Goal: Information Seeking & Learning: Learn about a topic

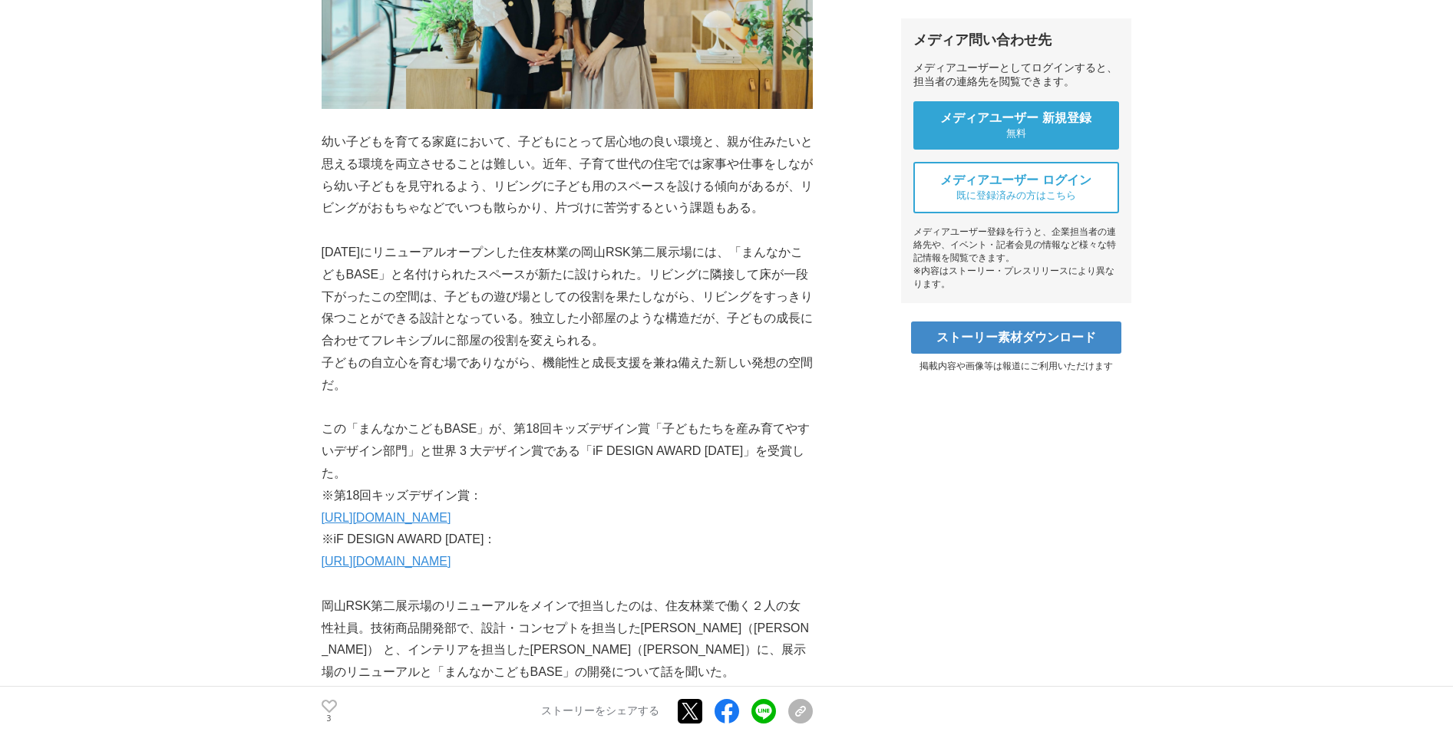
scroll to position [551, 0]
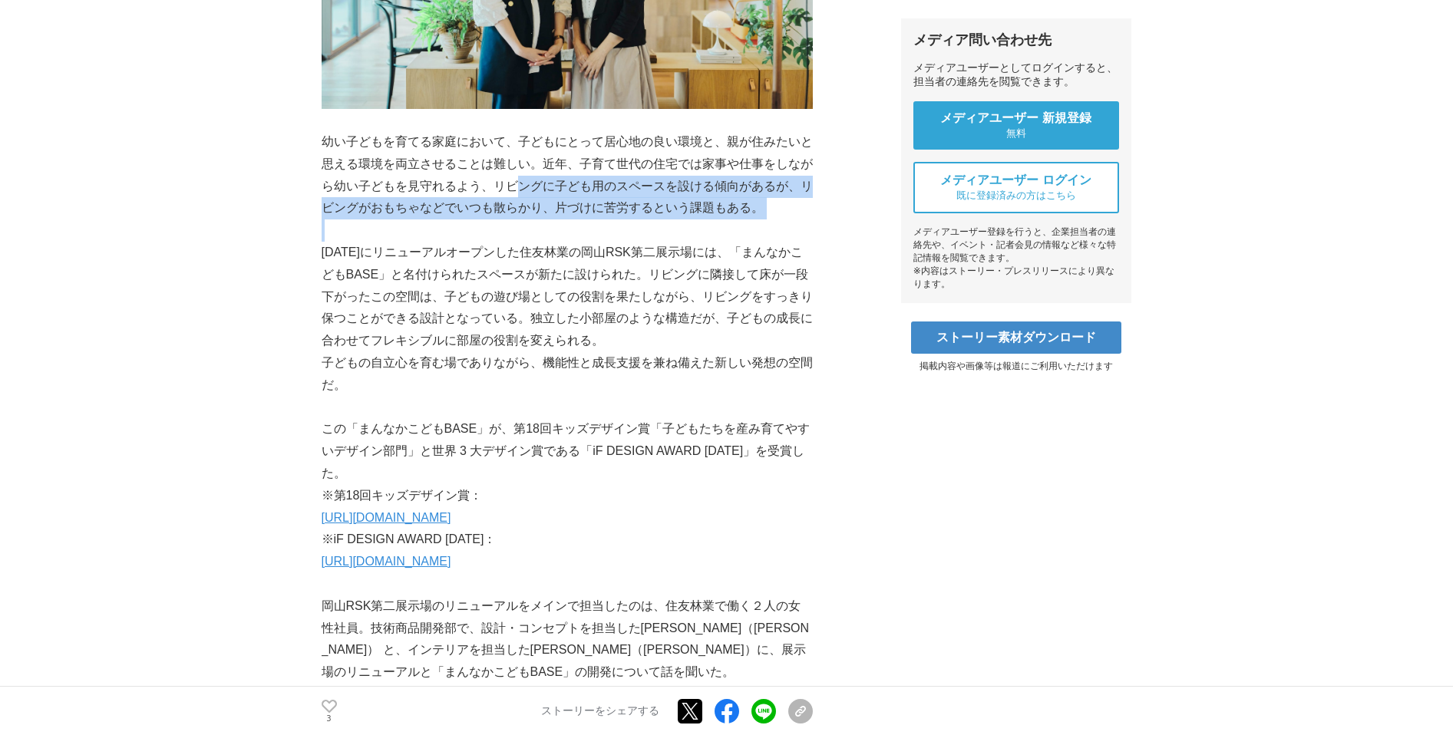
drag, startPoint x: 539, startPoint y: 235, endPoint x: 520, endPoint y: 179, distance: 59.2
click at [519, 179] on p "幼い子どもを育てる家庭において、子どもにとって居心地の良い環境と、親が住みたいと思える環境を両立させることは難しい。近年、子育て世代の住宅では家事や仕事をしな…" at bounding box center [567, 175] width 491 height 88
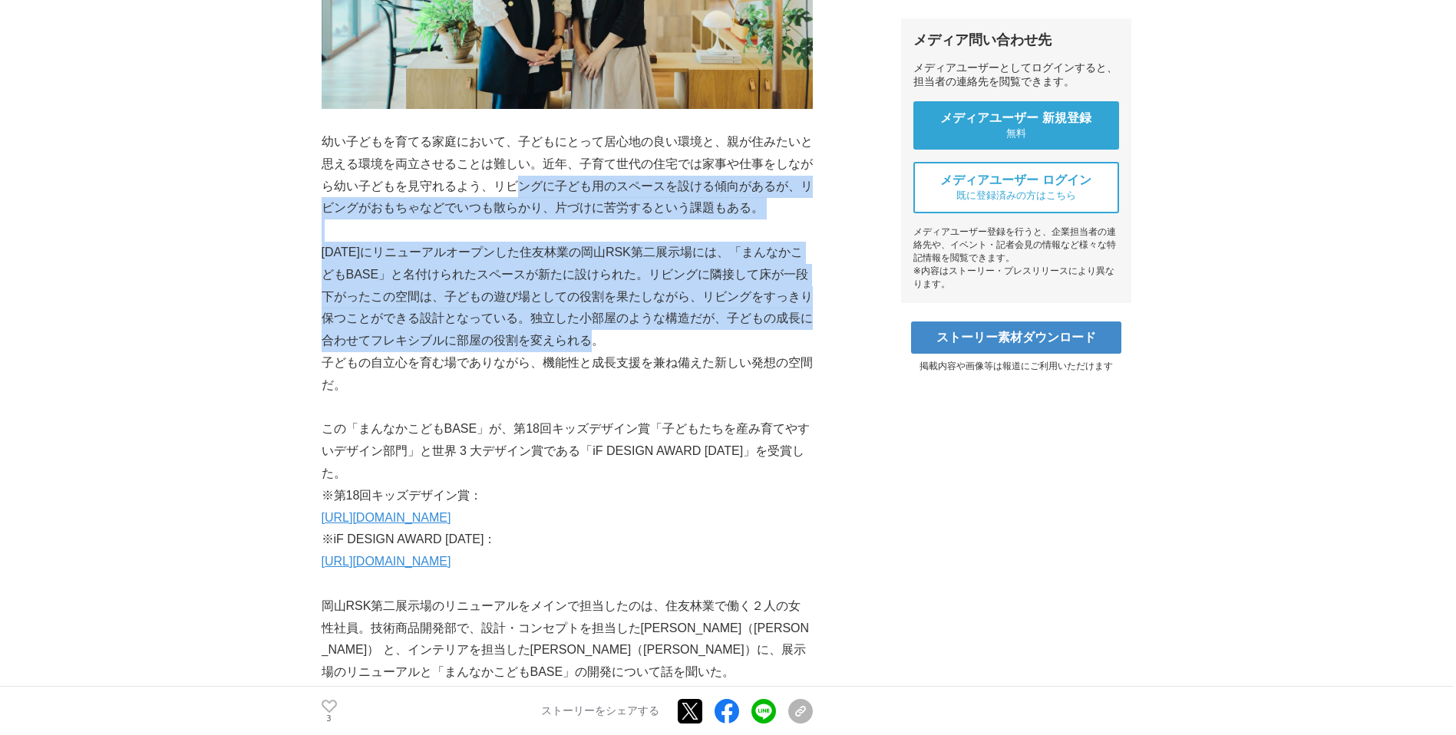
drag, startPoint x: 519, startPoint y: 179, endPoint x: 606, endPoint y: 336, distance: 179.6
click at [606, 336] on p "[DATE]にリニューアルオープンした住友林業の岡山RSK第二展示場には、「まんなかこどもBASE」と名付けられたスペースが新たに設けられた。リビングに隣接し…" at bounding box center [567, 297] width 491 height 111
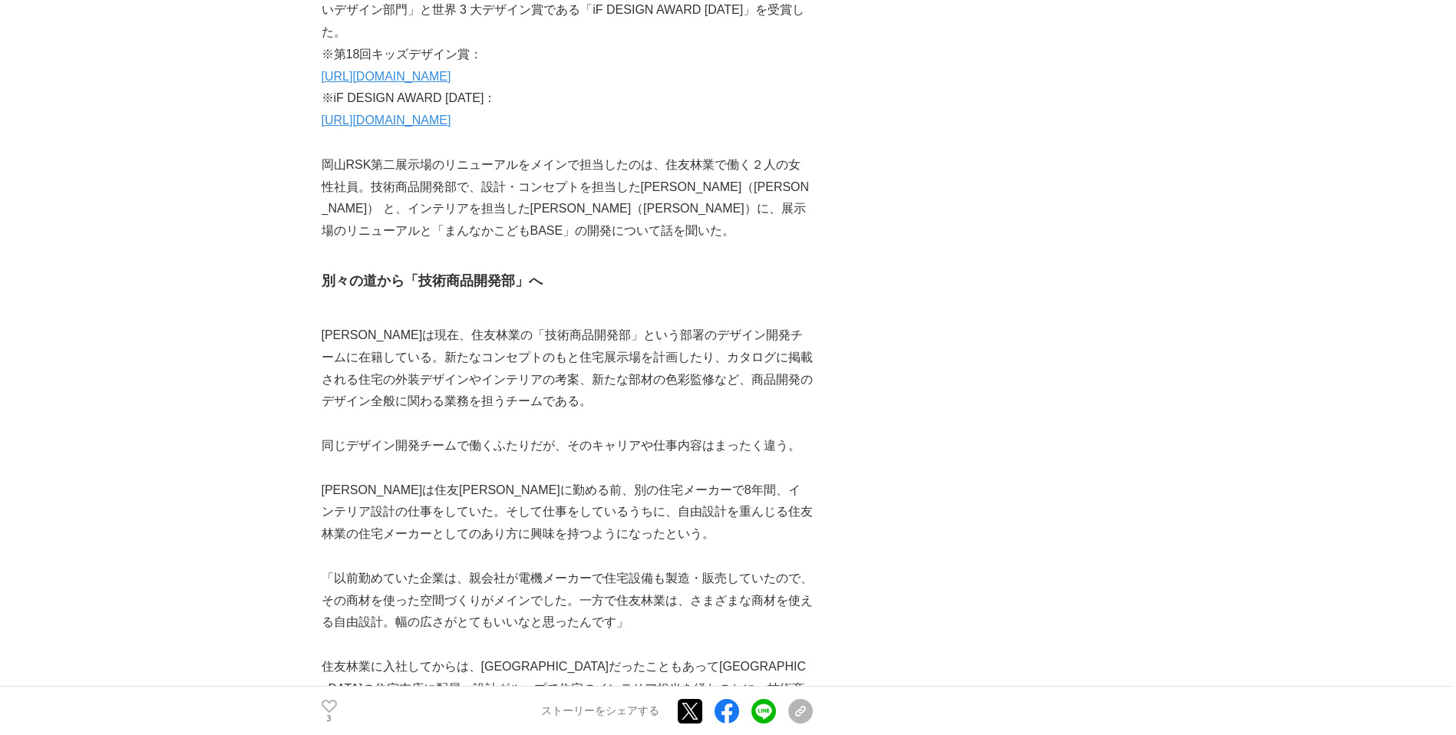
scroll to position [992, 0]
click at [451, 77] on link "[URL][DOMAIN_NAME]" at bounding box center [387, 76] width 130 height 13
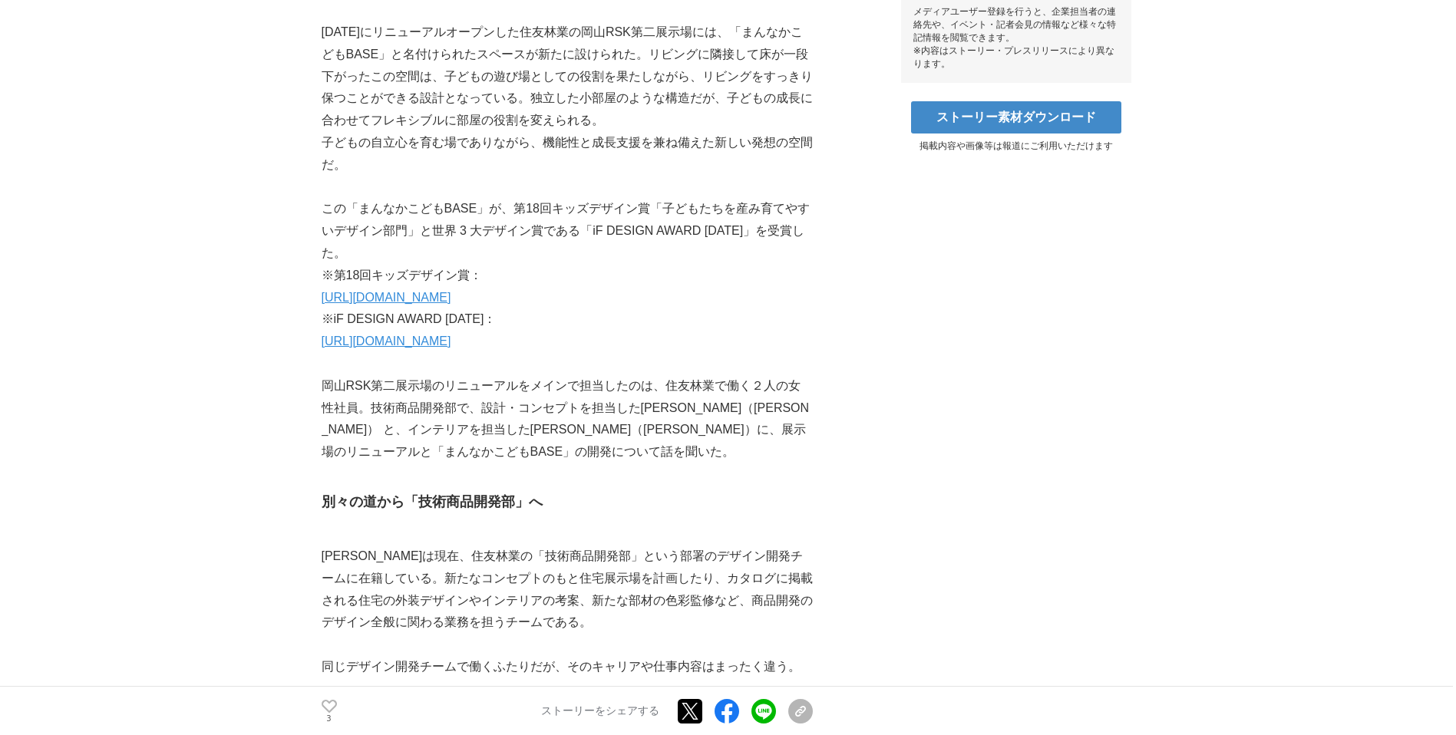
scroll to position [771, 0]
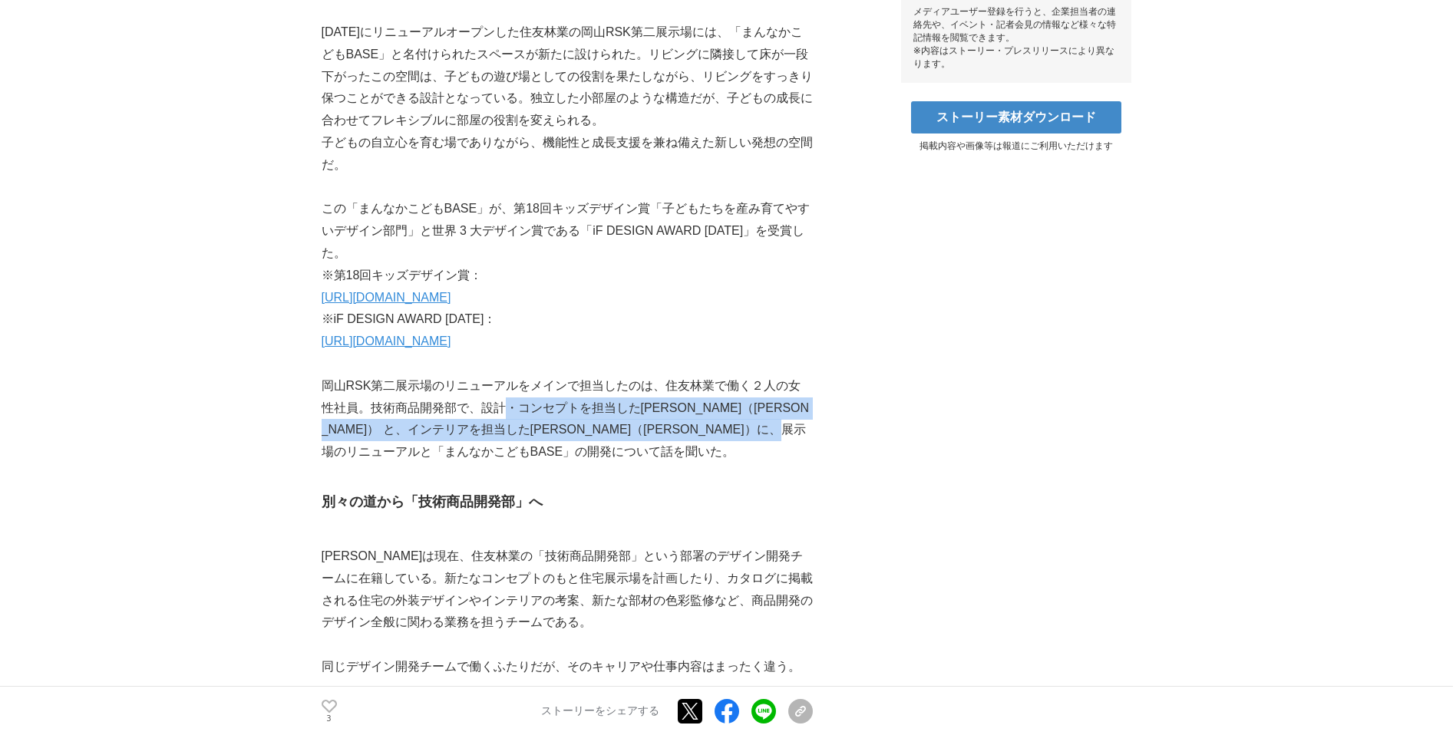
drag, startPoint x: 487, startPoint y: 404, endPoint x: 500, endPoint y: 450, distance: 47.9
click at [500, 450] on p "岡山RSK第二展示場のリニューアルをメインで担当したのは、住友林業で働く２人の女性社員。技術商品開発部で、設計・コンセプトを担当した[PERSON_NAME]…" at bounding box center [567, 419] width 491 height 88
drag, startPoint x: 492, startPoint y: 430, endPoint x: 481, endPoint y: 403, distance: 28.9
click at [481, 403] on p "岡山RSK第二展示場のリニューアルをメインで担当したのは、住友林業で働く２人の女性社員。技術商品開発部で、設計・コンセプトを担当した[PERSON_NAME]…" at bounding box center [567, 419] width 491 height 88
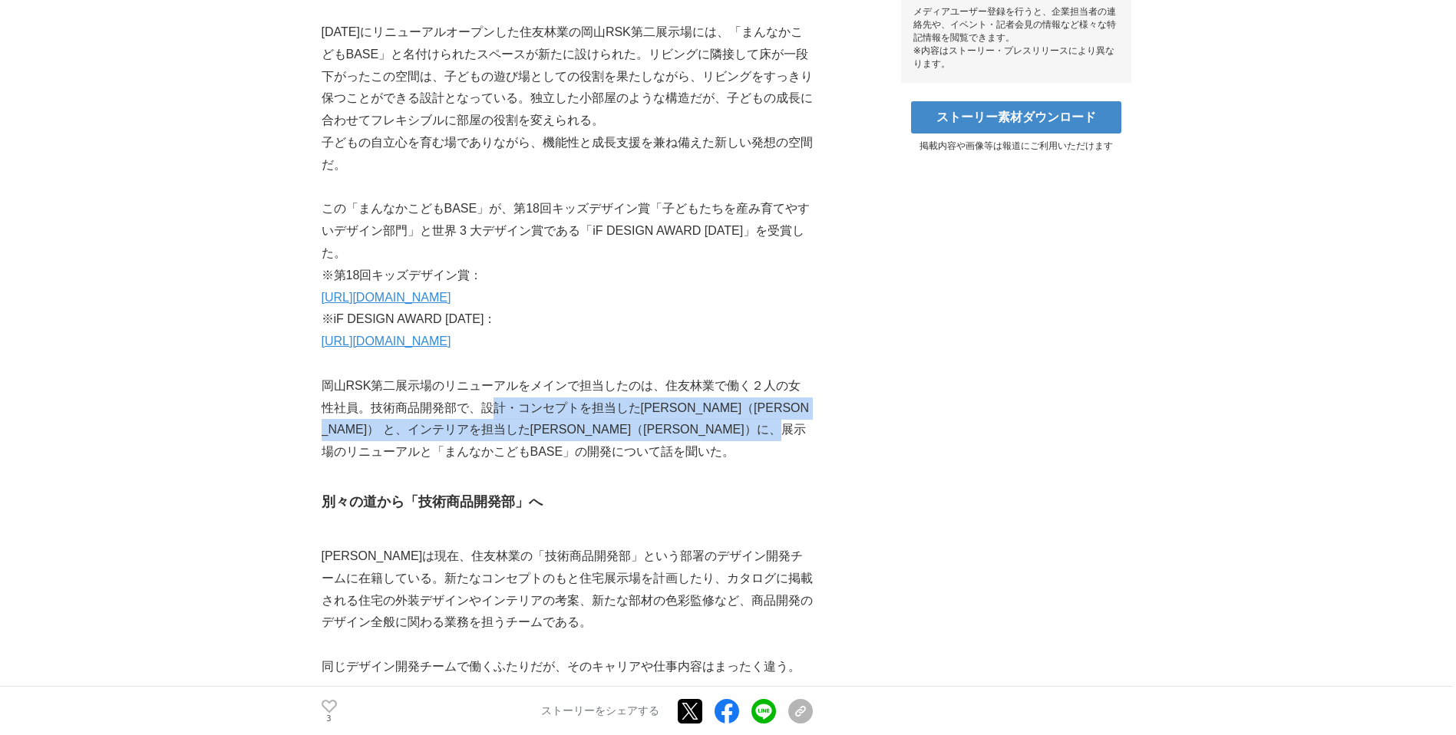
click at [481, 403] on p "岡山RSK第二展示場のリニューアルをメインで担当したのは、住友林業で働く２人の女性社員。技術商品開発部で、設計・コンセプトを担当した[PERSON_NAME]…" at bounding box center [567, 419] width 491 height 88
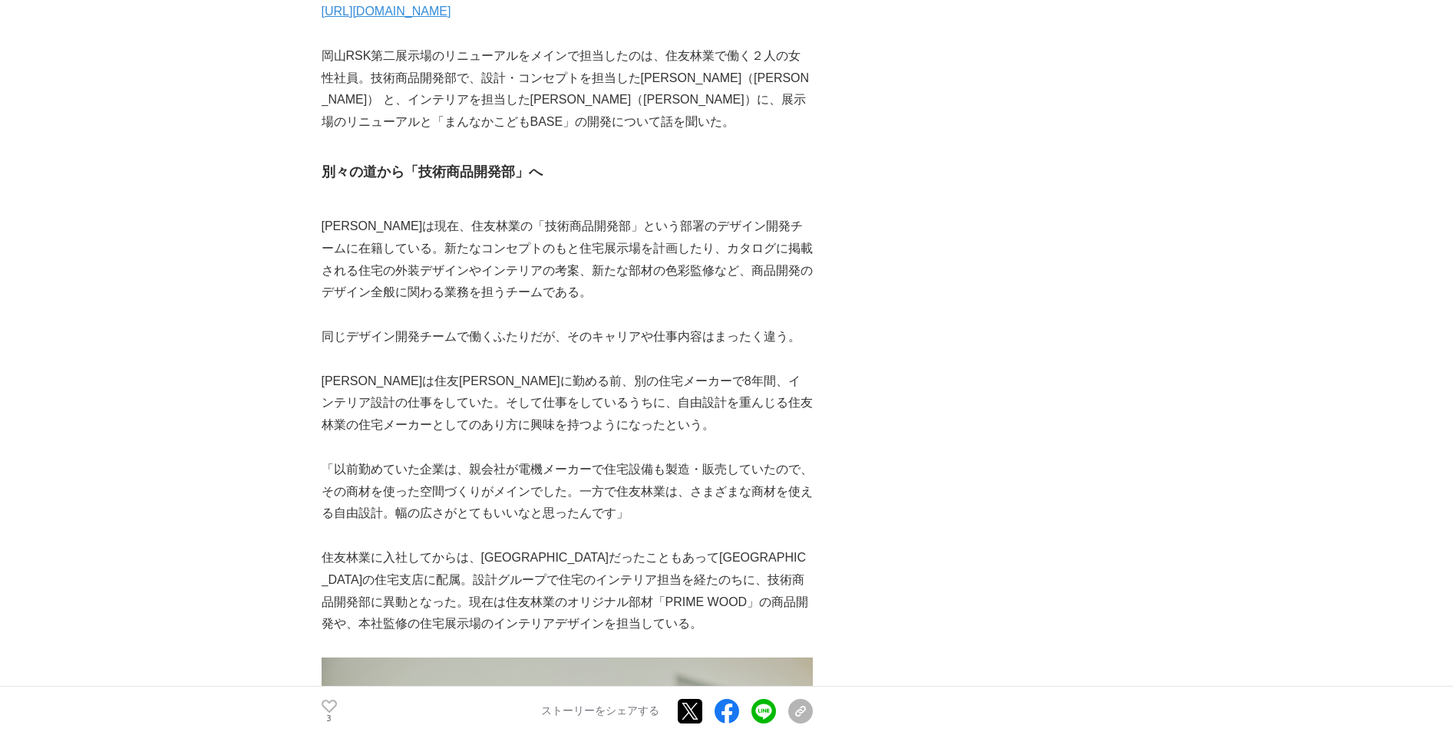
scroll to position [1103, 0]
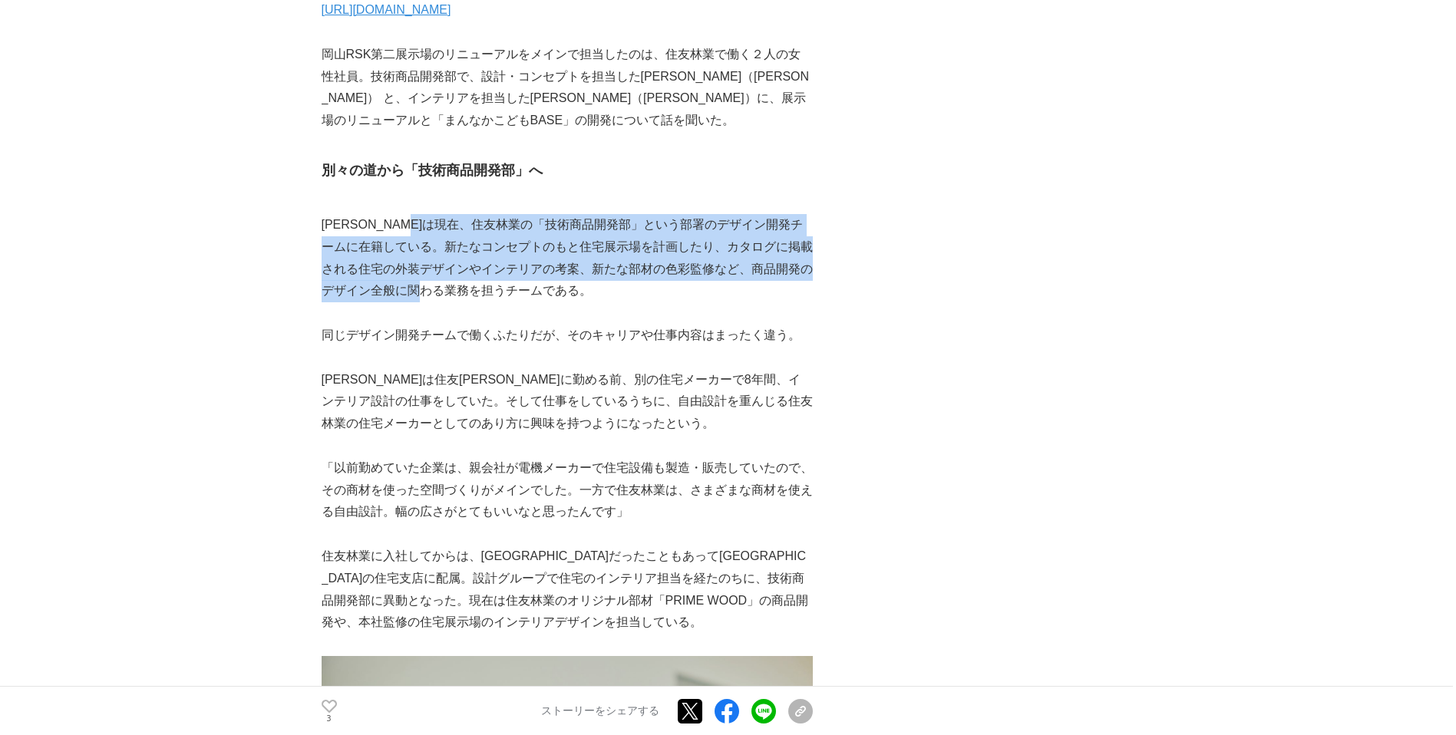
drag, startPoint x: 457, startPoint y: 235, endPoint x: 474, endPoint y: 282, distance: 50.2
click at [474, 282] on p "[PERSON_NAME]は現在、住友林業の「技術商品開発部」という部署のデザイン開発チームに在籍している。新たなコンセプトのもと住宅展示場を計画したり、カタ…" at bounding box center [567, 258] width 491 height 88
click at [474, 283] on p "[PERSON_NAME]は現在、住友林業の「技術商品開発部」という部署のデザイン開発チームに在籍している。新たなコンセプトのもと住宅展示場を計画したり、カタ…" at bounding box center [567, 258] width 491 height 88
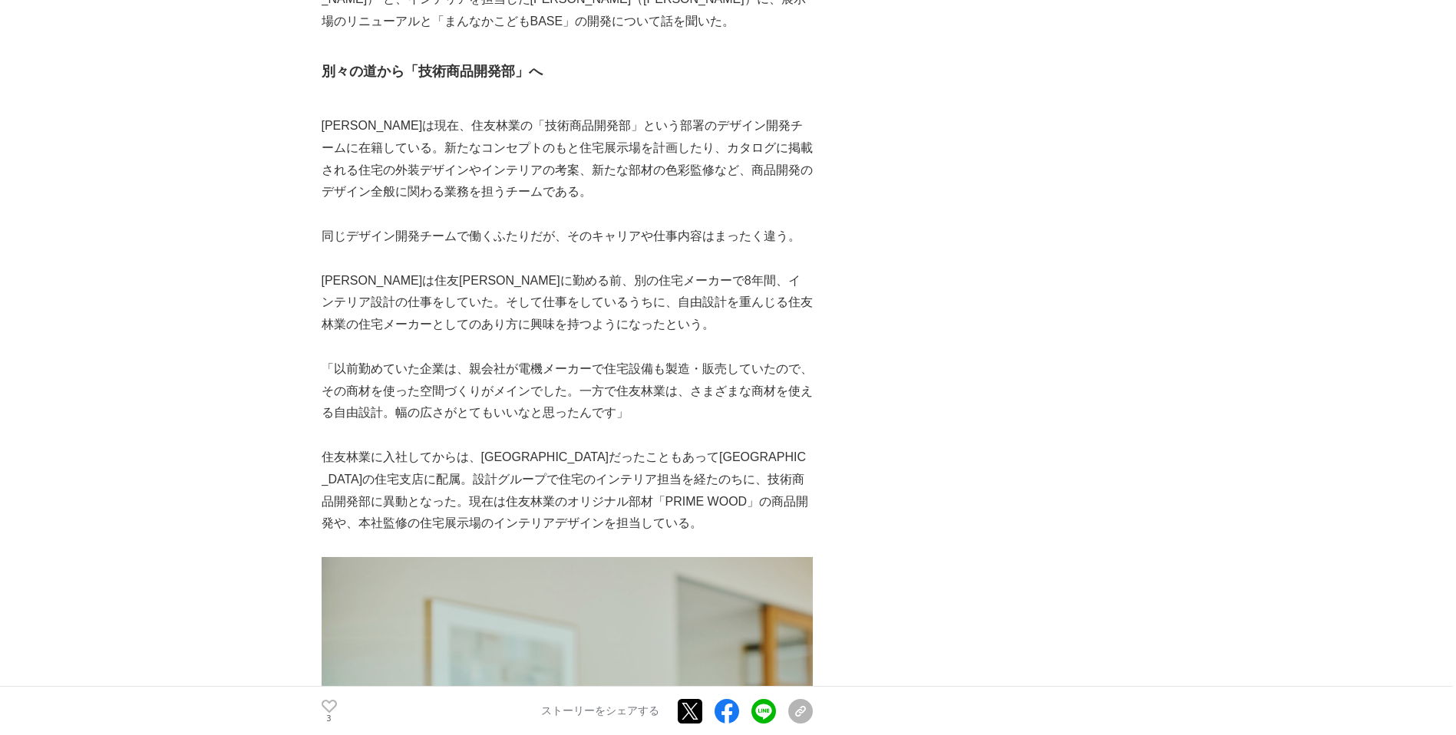
scroll to position [1213, 0]
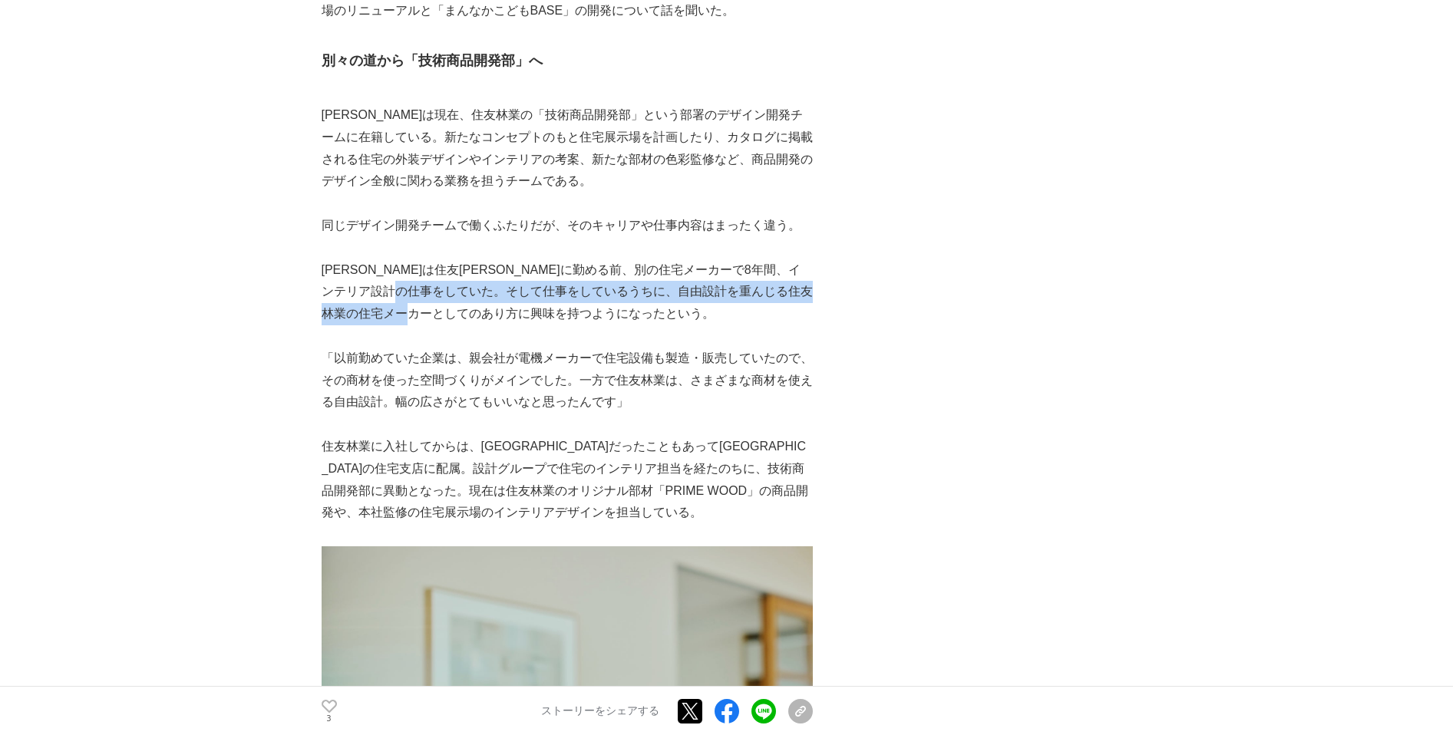
drag, startPoint x: 508, startPoint y: 292, endPoint x: 512, endPoint y: 316, distance: 24.9
click at [512, 316] on p "[PERSON_NAME]は住友[PERSON_NAME]に勤める前、別の住宅メーカーで8年間、インテリア設計の仕事をしていた。そして仕事をしているうちに、自…" at bounding box center [567, 292] width 491 height 66
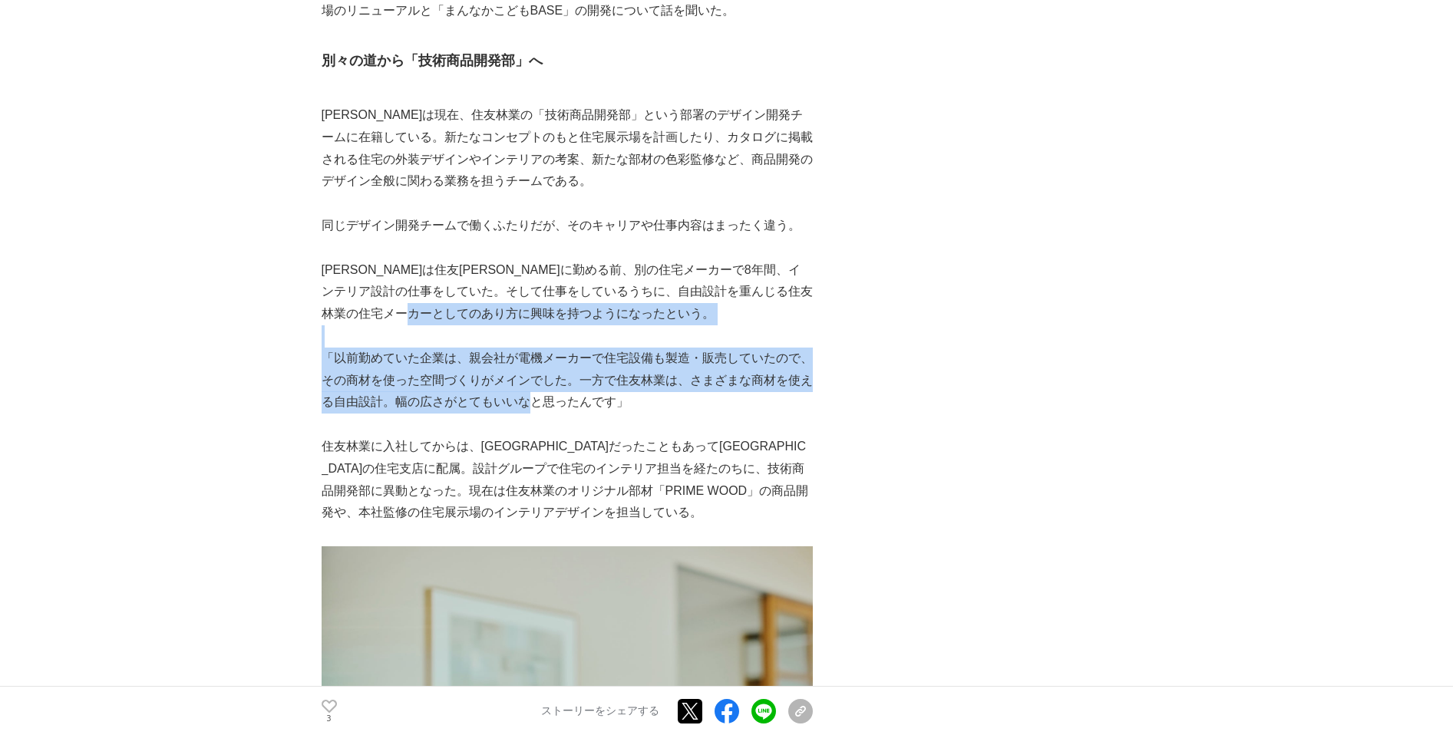
drag, startPoint x: 514, startPoint y: 324, endPoint x: 530, endPoint y: 400, distance: 77.7
click at [530, 399] on p "「以前勤めていた企業は、親会社が電機メーカーで住宅設備も製造・販売していたので、その商材を使った空間づくりがメインでした。一方で住友林業は、さまざまな商材を使…" at bounding box center [567, 381] width 491 height 66
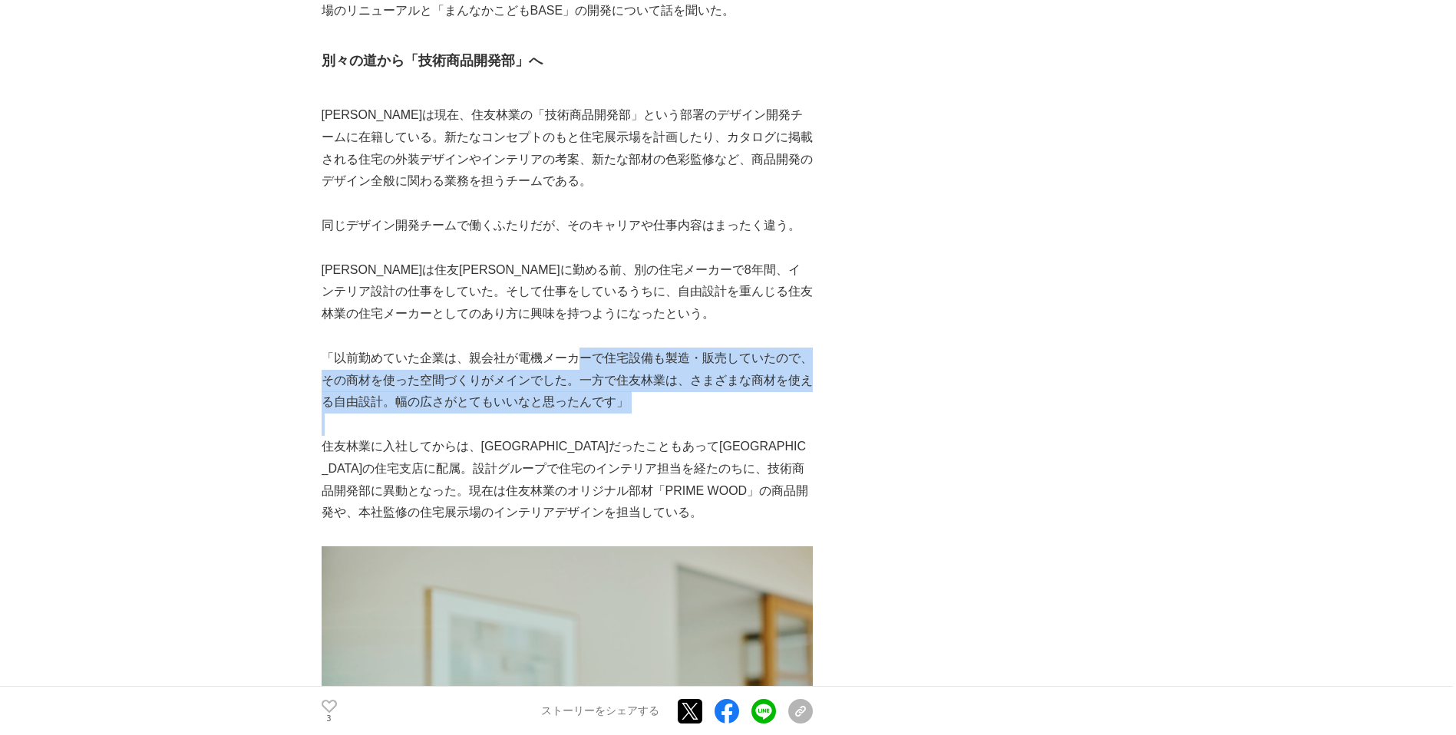
drag, startPoint x: 592, startPoint y: 417, endPoint x: 579, endPoint y: 348, distance: 71.0
click at [579, 348] on p "「以前勤めていた企業は、親会社が電機メーカーで住宅設備も製造・販売していたので、その商材を使った空間づくりがメインでした。一方で住友林業は、さまざまな商材を使…" at bounding box center [567, 381] width 491 height 66
drag, startPoint x: 578, startPoint y: 348, endPoint x: 596, endPoint y: 404, distance: 58.7
click at [596, 404] on p "「以前勤めていた企業は、親会社が電機メーカーで住宅設備も製造・販売していたので、その商材を使った空間づくりがメインでした。一方で住友林業は、さまざまな商材を使…" at bounding box center [567, 381] width 491 height 66
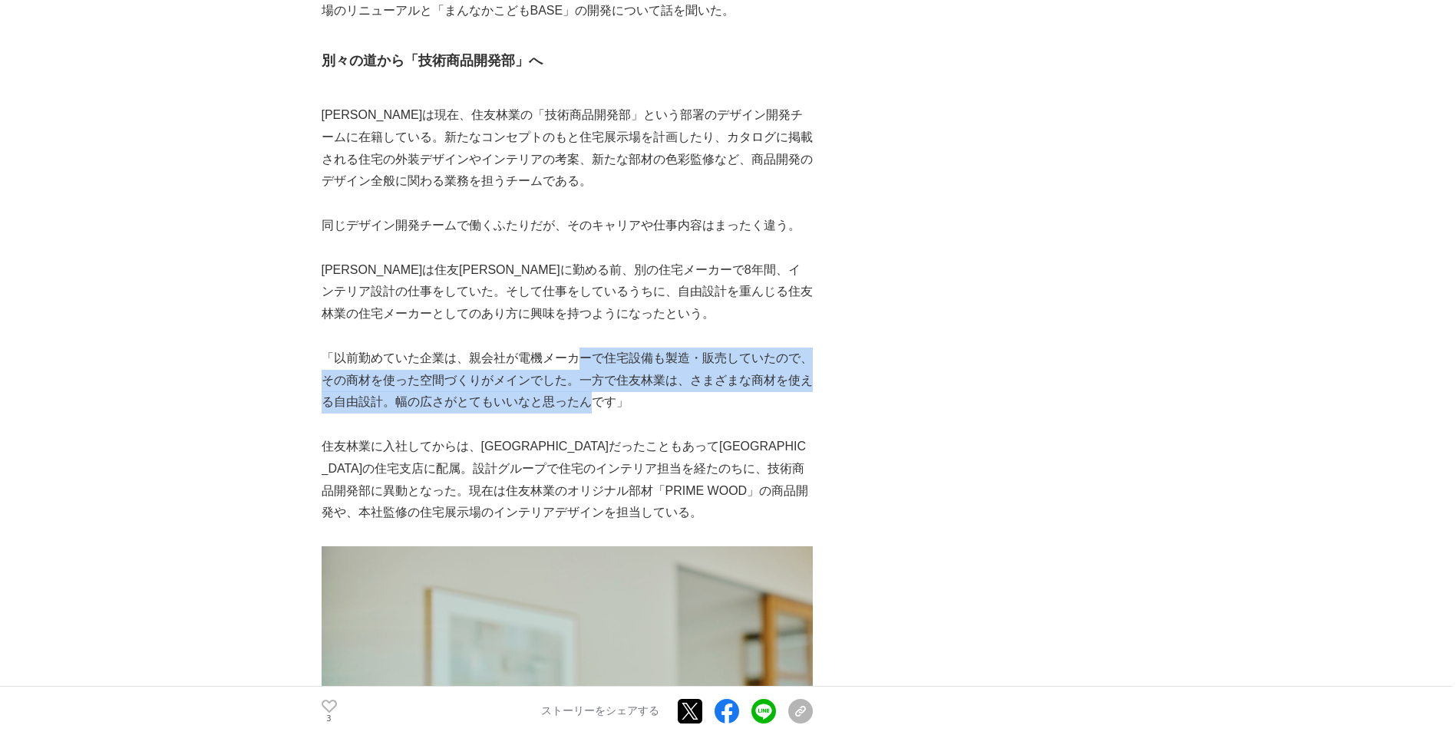
click at [596, 404] on p "「以前勤めていた企業は、親会社が電機メーカーで住宅設備も製造・販売していたので、その商材を使った空間づくりがメインでした。一方で住友林業は、さまざまな商材を使…" at bounding box center [567, 381] width 491 height 66
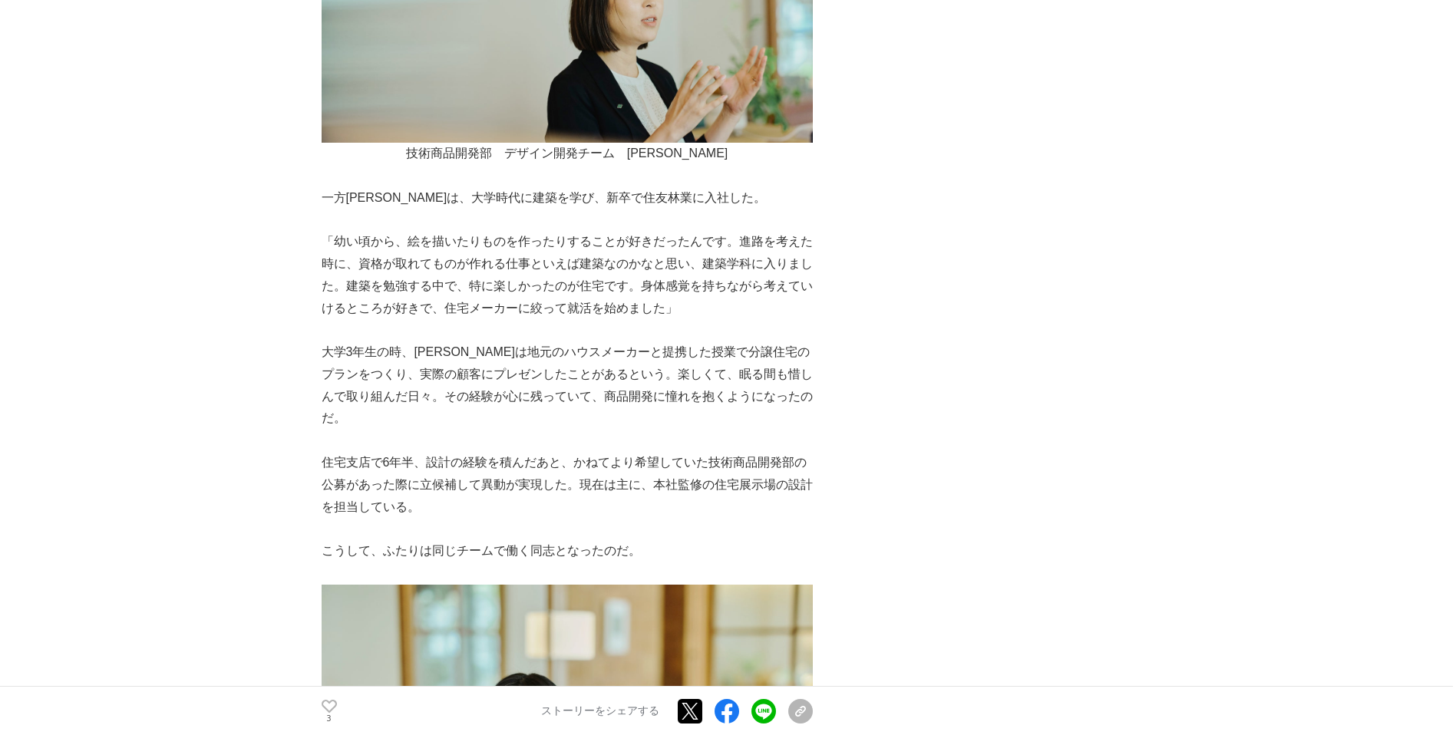
scroll to position [1985, 0]
drag, startPoint x: 568, startPoint y: 229, endPoint x: 543, endPoint y: 166, distance: 68.3
click at [546, 168] on p at bounding box center [567, 176] width 491 height 22
click at [553, 239] on p "「幼い頃から、絵を描いたりものを作ったりすることが好きだったんです。進路を考えた時に、資格が取れてものが作れる仕事といえば建築なのかなと思い、建築学科に入りま…" at bounding box center [567, 275] width 491 height 88
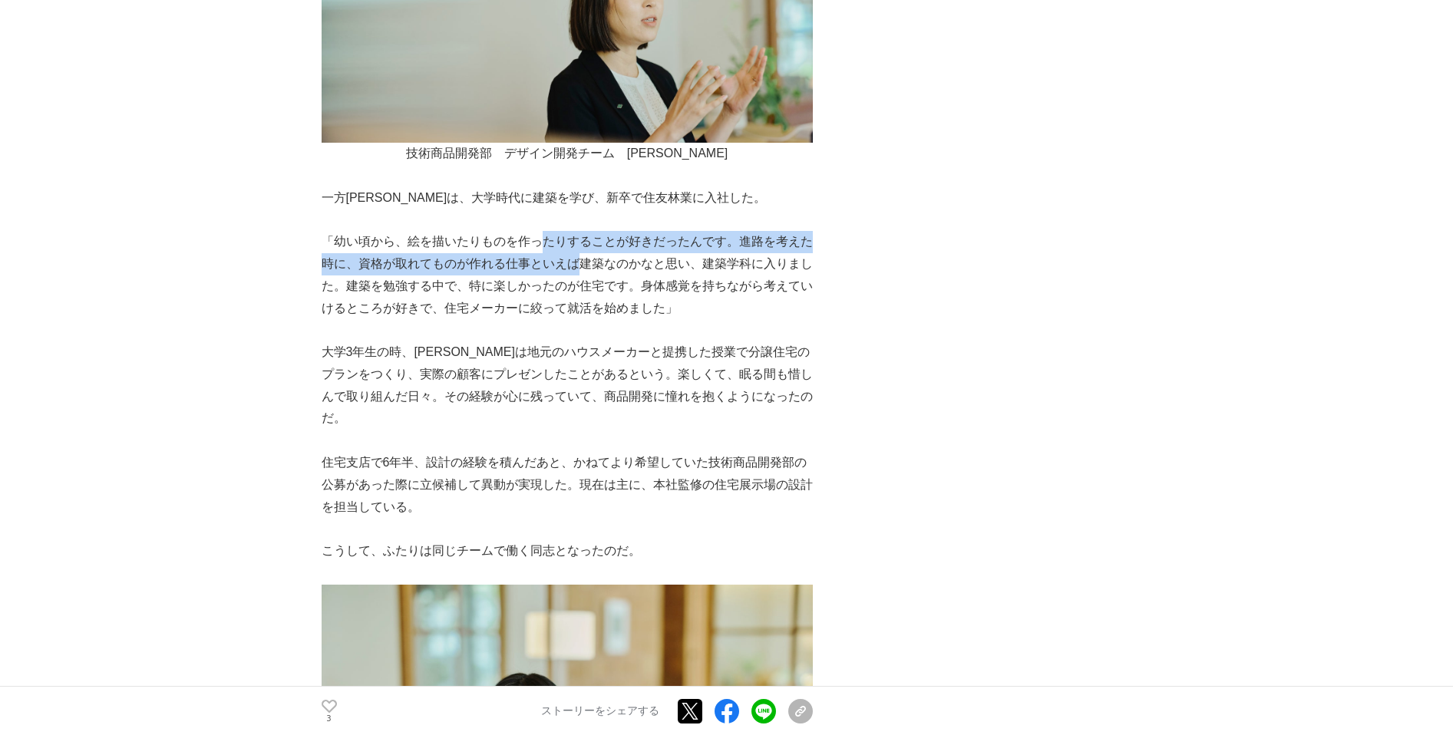
drag, startPoint x: 553, startPoint y: 239, endPoint x: 568, endPoint y: 272, distance: 36.4
click at [568, 272] on p "「幼い頃から、絵を描いたりものを作ったりすることが好きだったんです。進路を考えた時に、資格が取れてものが作れる仕事といえば建築なのかなと思い、建築学科に入りま…" at bounding box center [567, 275] width 491 height 88
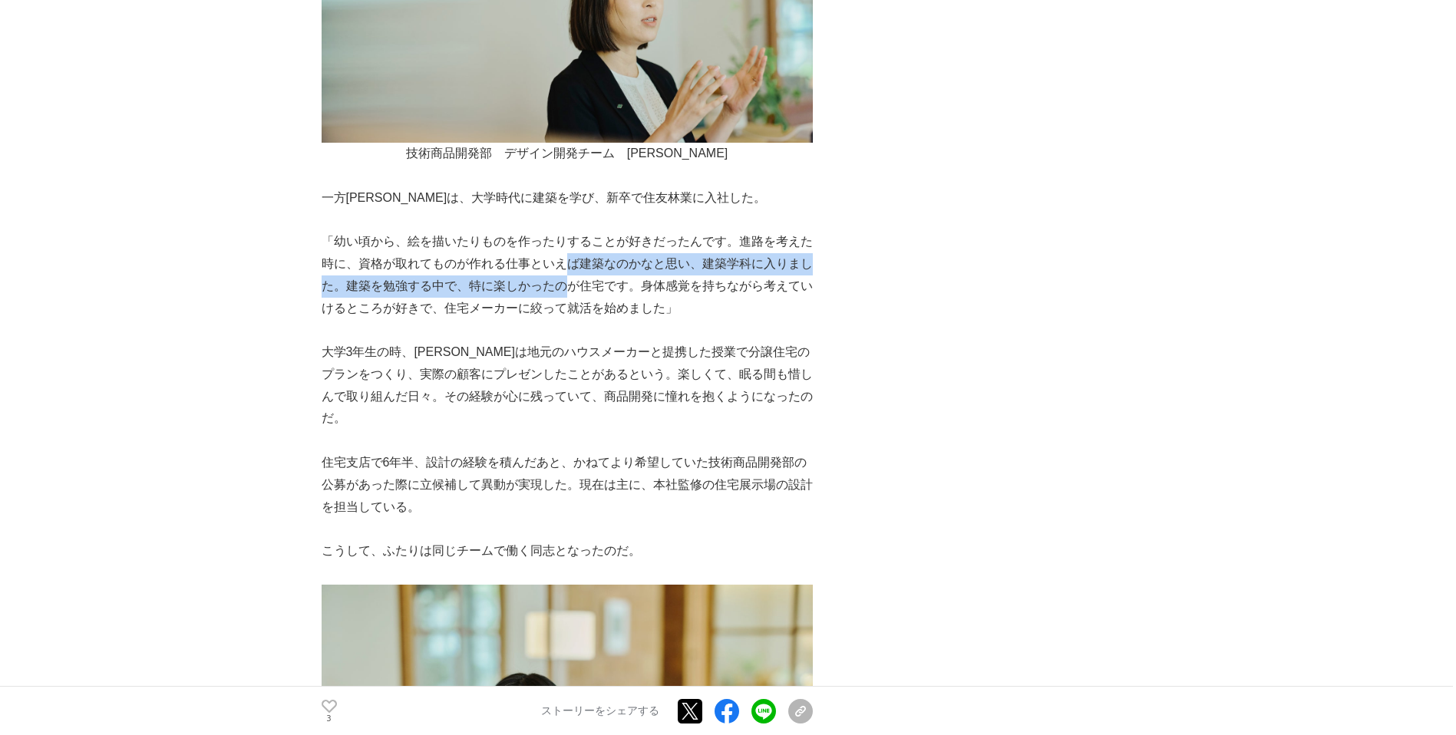
drag, startPoint x: 568, startPoint y: 272, endPoint x: 573, endPoint y: 289, distance: 16.8
click at [573, 289] on p "「幼い頃から、絵を描いたりものを作ったりすることが好きだったんです。進路を考えた時に、資格が取れてものが作れる仕事といえば建築なのかなと思い、建築学科に入りま…" at bounding box center [567, 275] width 491 height 88
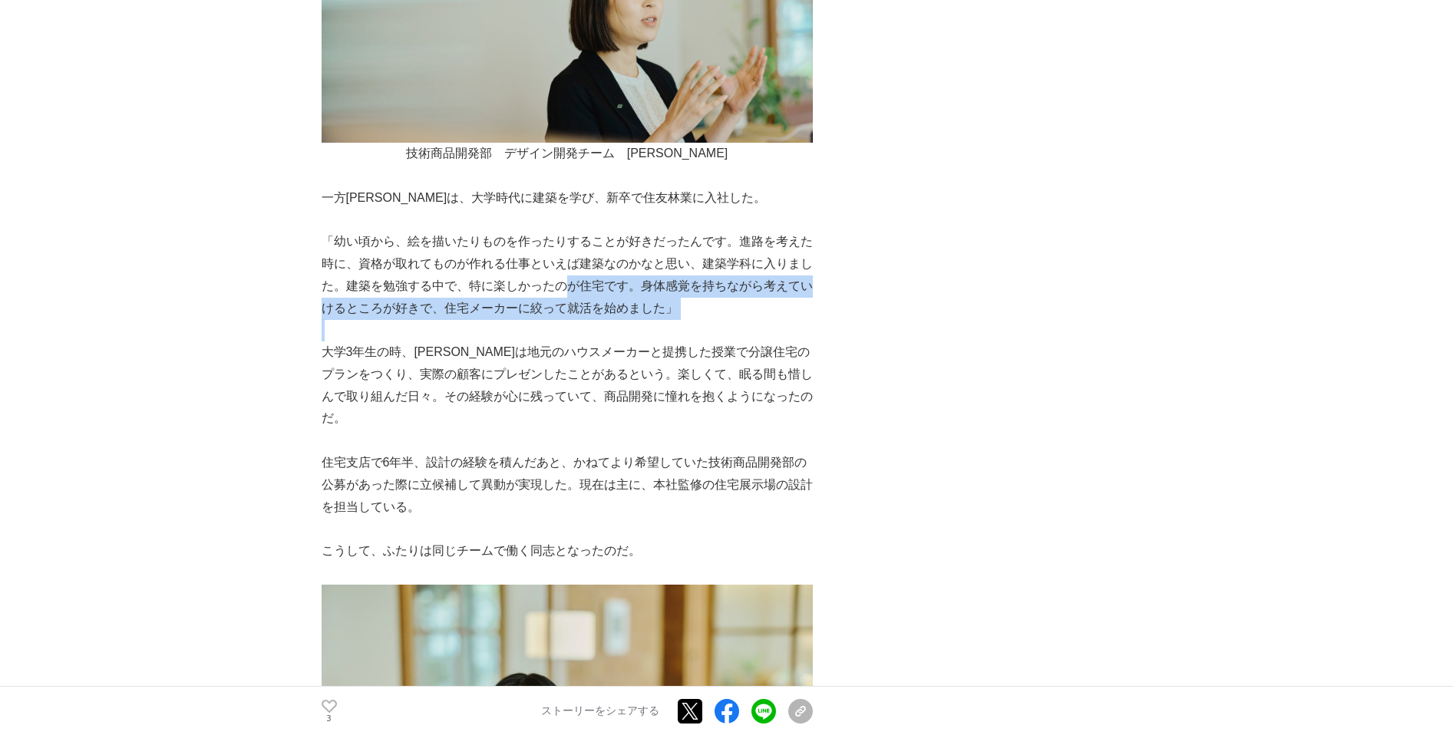
drag, startPoint x: 573, startPoint y: 289, endPoint x: 568, endPoint y: 328, distance: 40.2
click at [568, 329] on p at bounding box center [567, 330] width 491 height 22
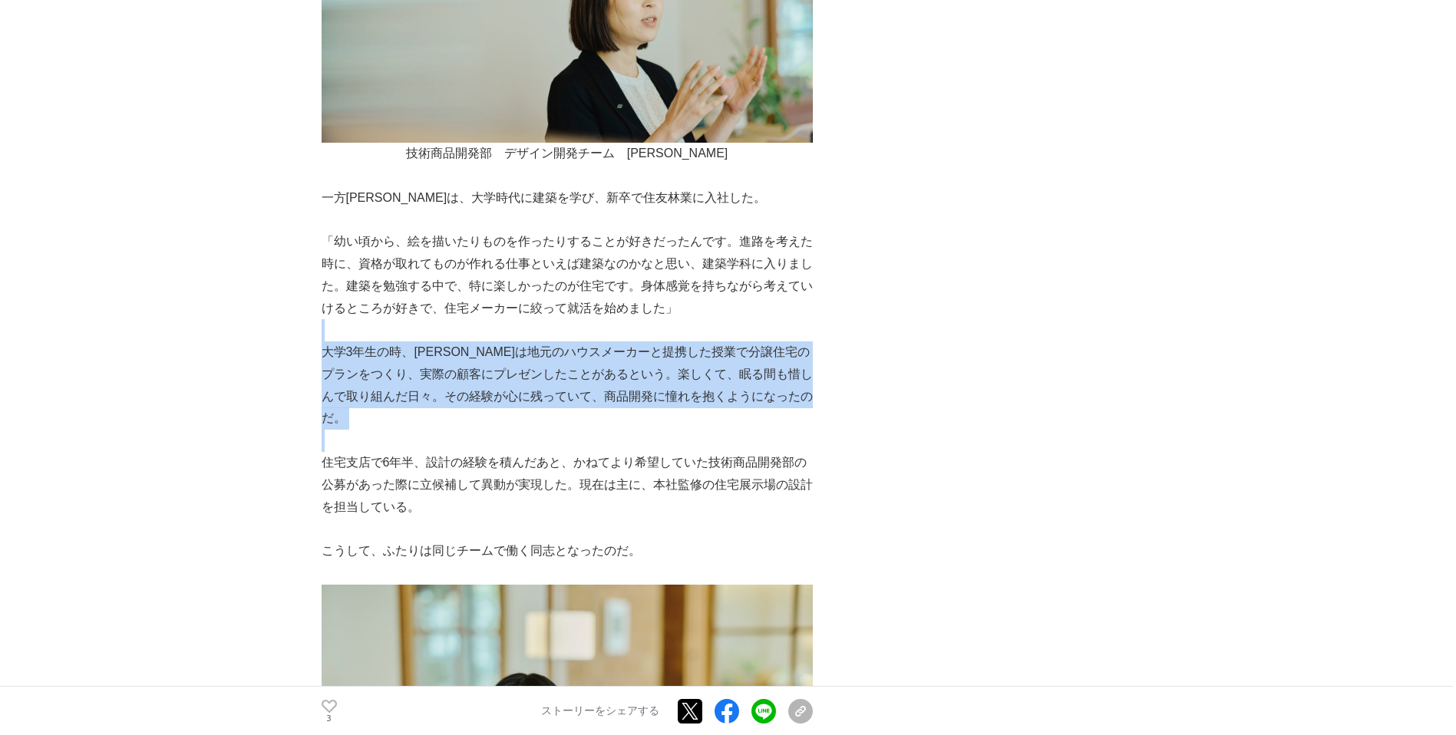
drag, startPoint x: 568, startPoint y: 329, endPoint x: 523, endPoint y: 414, distance: 95.8
click at [520, 430] on p at bounding box center [567, 441] width 491 height 22
click at [502, 363] on p "大学3年生の時、[PERSON_NAME]は地元のハウスメーカーと提携した授業で分譲住宅のプランをつくり、実際の顧客にプレゼンしたことがあるという。楽しくて、…" at bounding box center [567, 386] width 491 height 88
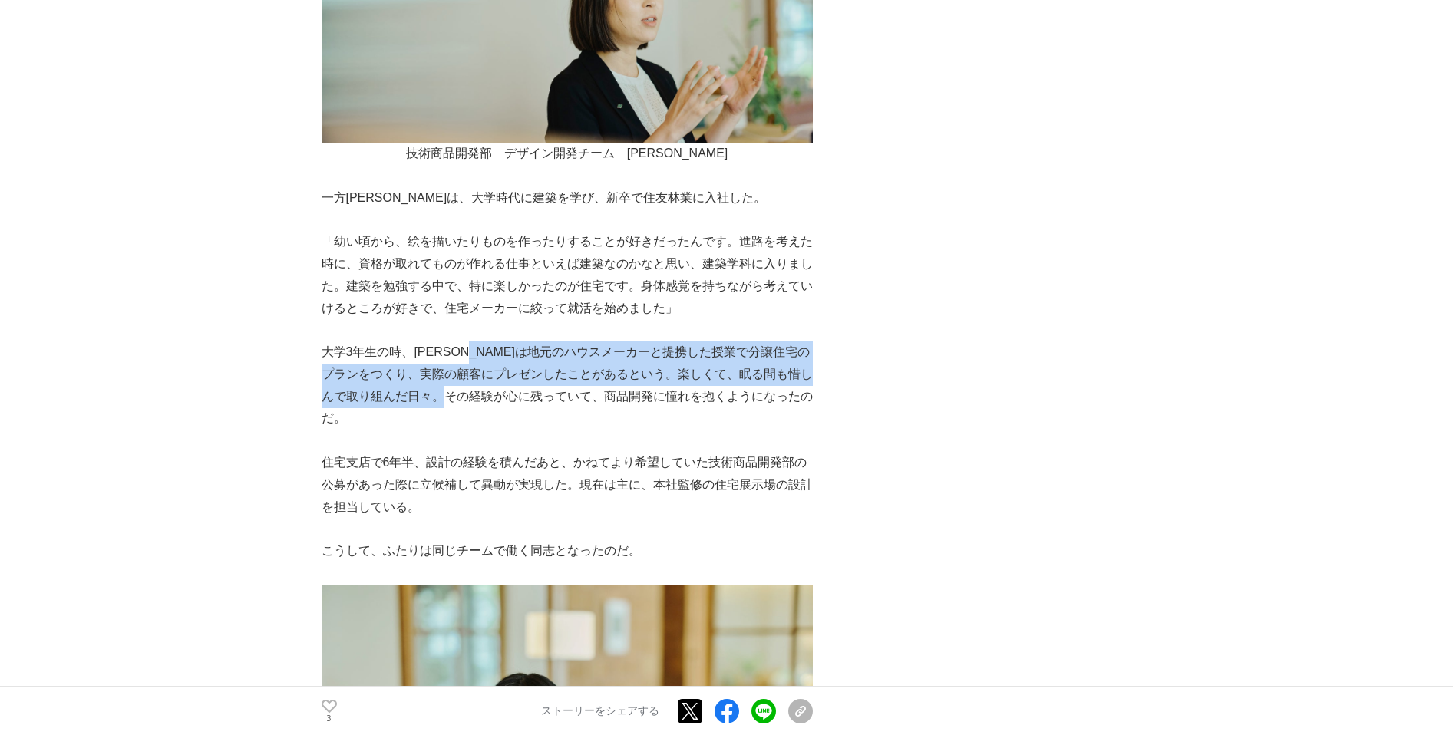
drag, startPoint x: 500, startPoint y: 353, endPoint x: 504, endPoint y: 385, distance: 32.5
click at [505, 386] on p "大学3年生の時、[PERSON_NAME]は地元のハウスメーカーと提携した授業で分譲住宅のプランをつくり、実際の顧客にプレゼンしたことがあるという。楽しくて、…" at bounding box center [567, 386] width 491 height 88
click at [504, 384] on p "大学3年生の時、[PERSON_NAME]は地元のハウスメーカーと提携した授業で分譲住宅のプランをつくり、実際の顧客にプレゼンしたことがあるという。楽しくて、…" at bounding box center [567, 386] width 491 height 88
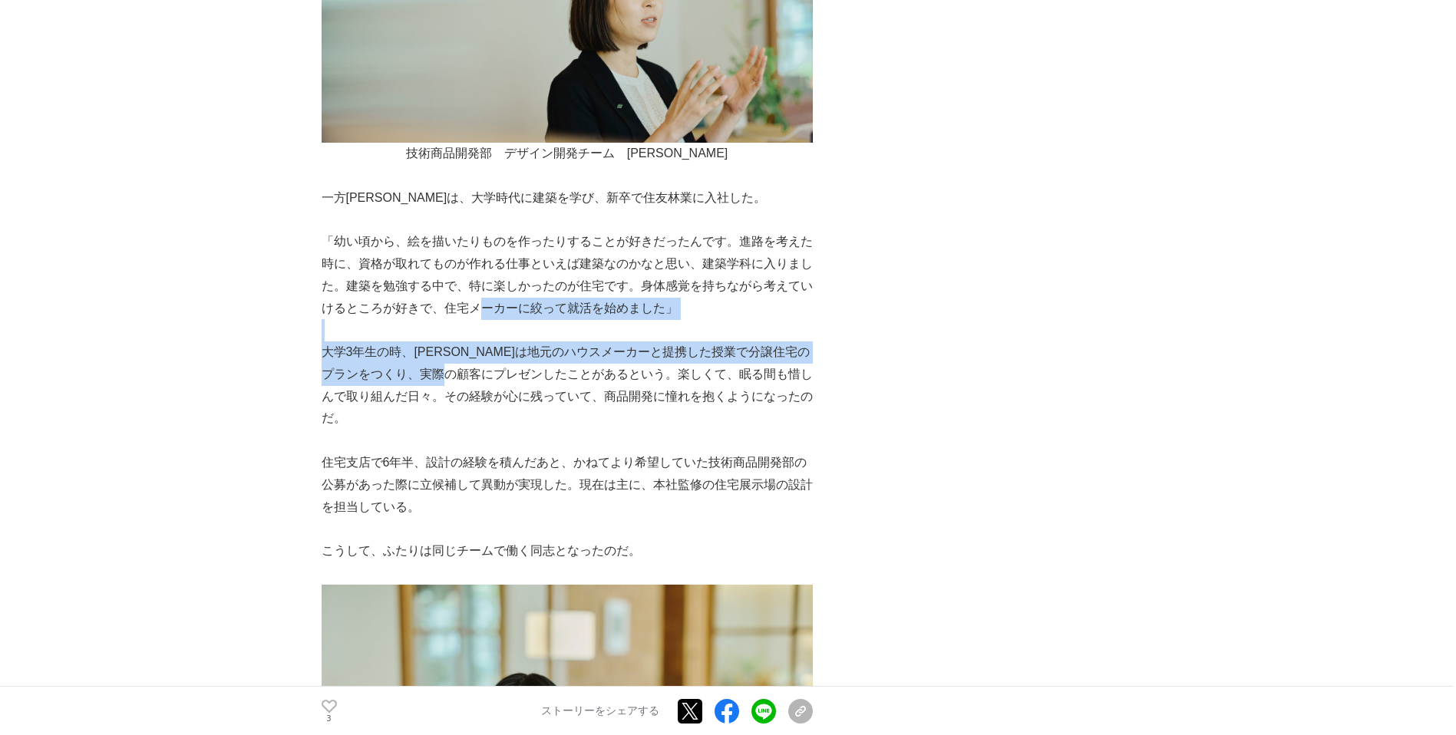
drag, startPoint x: 501, startPoint y: 376, endPoint x: 479, endPoint y: 304, distance: 75.5
click at [480, 305] on p "「幼い頃から、絵を描いたりものを作ったりすることが好きだったんです。進路を考えた時に、資格が取れてものが作れる仕事といえば建築なのかなと思い、建築学科に入りま…" at bounding box center [567, 275] width 491 height 88
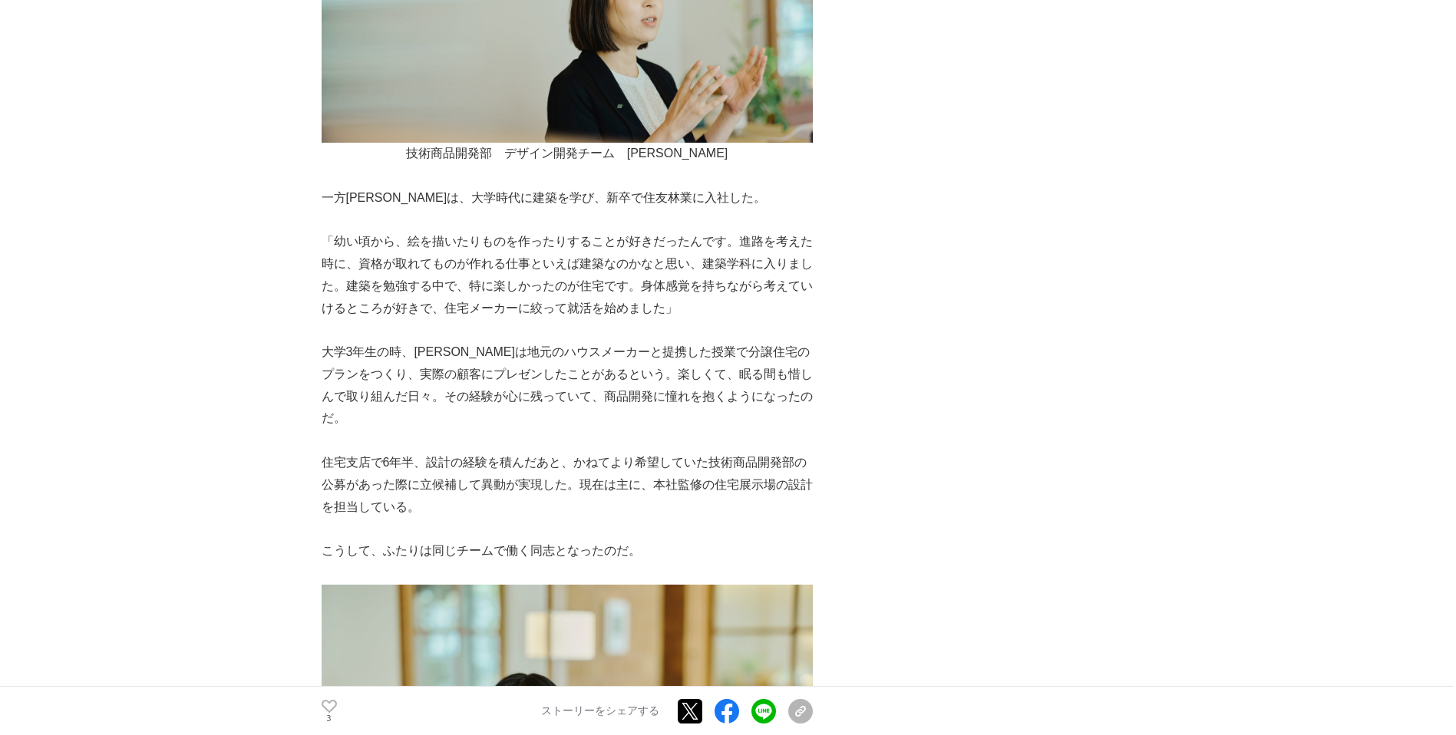
click at [466, 289] on p "「幼い頃から、絵を描いたりものを作ったりすることが好きだったんです。進路を考えた時に、資格が取れてものが作れる仕事といえば建築なのかなと思い、建築学科に入りま…" at bounding box center [567, 275] width 491 height 88
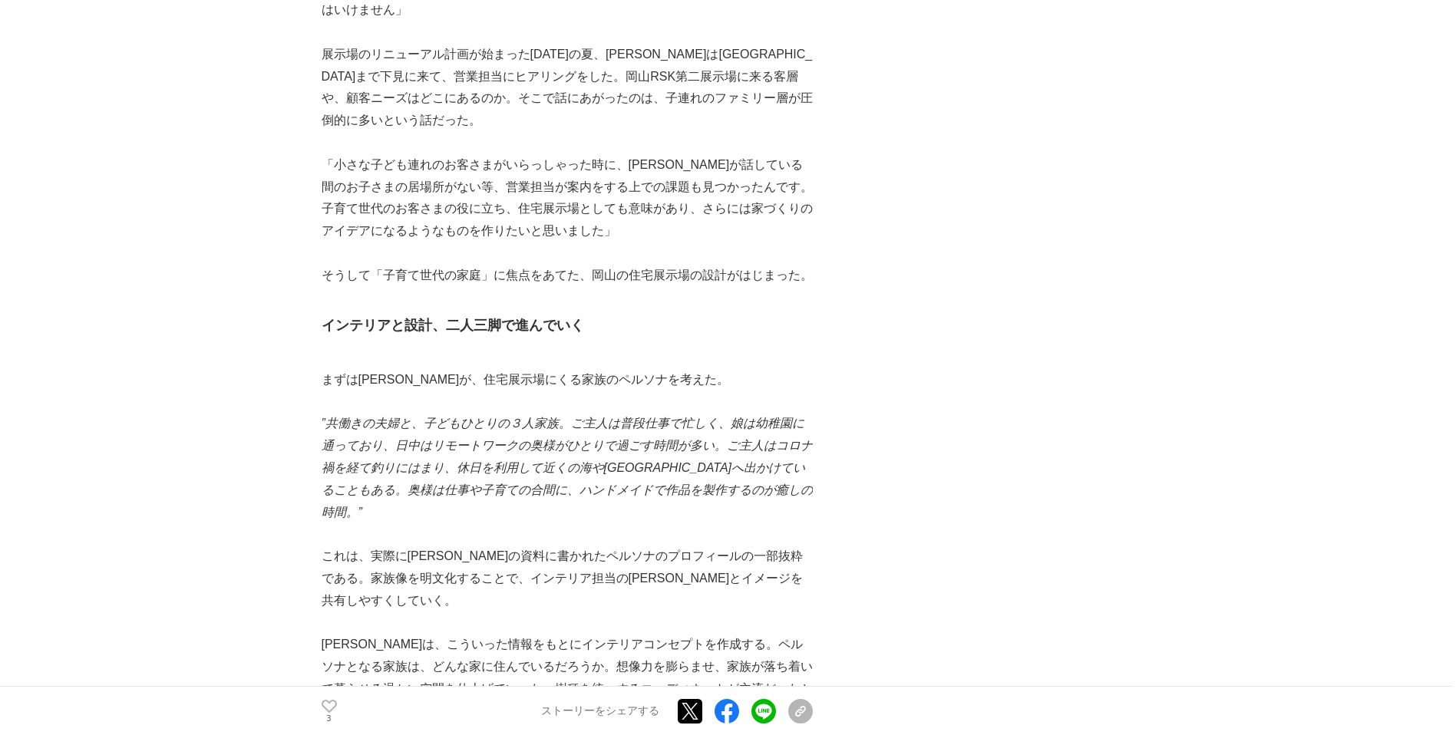
scroll to position [3639, 0]
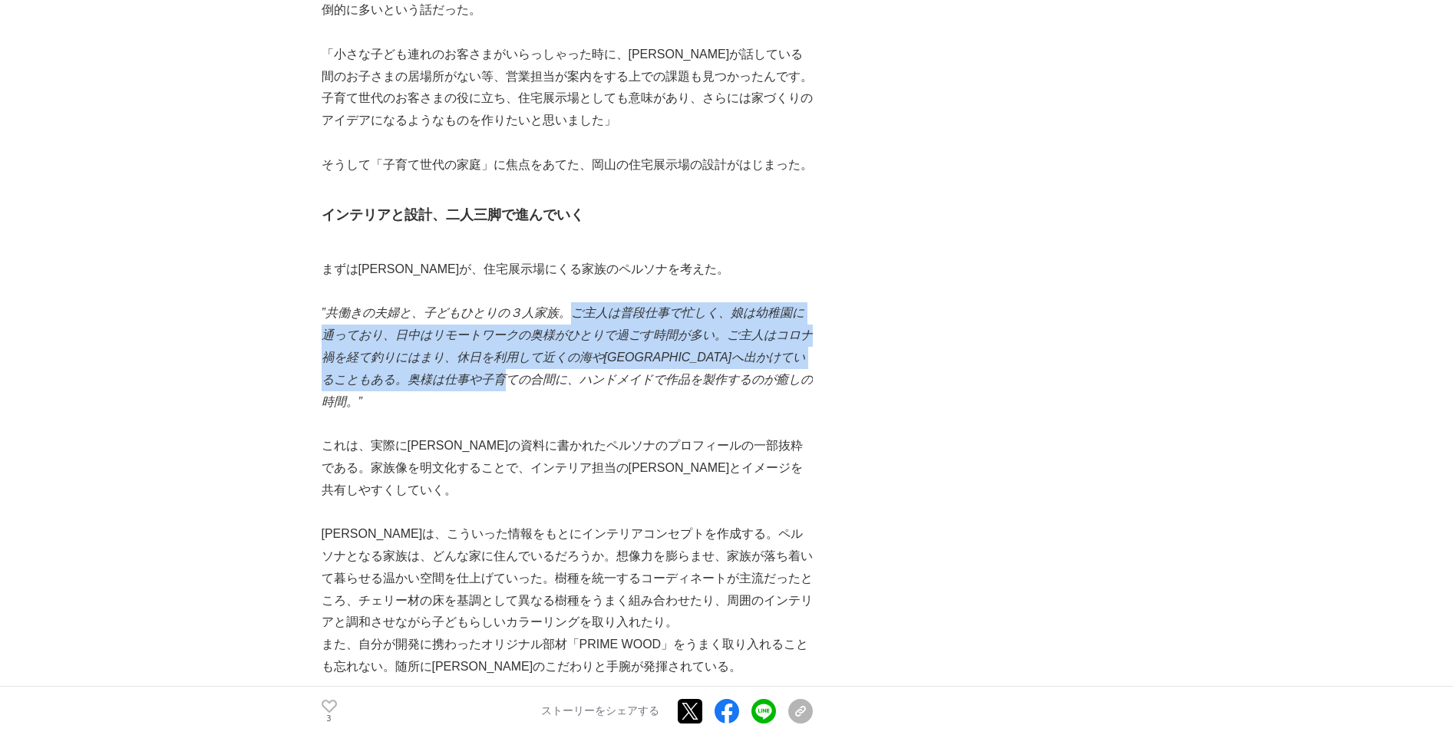
drag, startPoint x: 576, startPoint y: 342, endPoint x: 568, endPoint y: 265, distance: 77.2
click at [568, 306] on em "”共働きの夫婦と、子どもひとりの３人家族。ご主人は普段仕事で忙しく、娘は幼稚園に通っており、日中はリモートワークの奥様がひとりで過ごす時間が多い。ご主人はコロ…" at bounding box center [567, 356] width 491 height 101
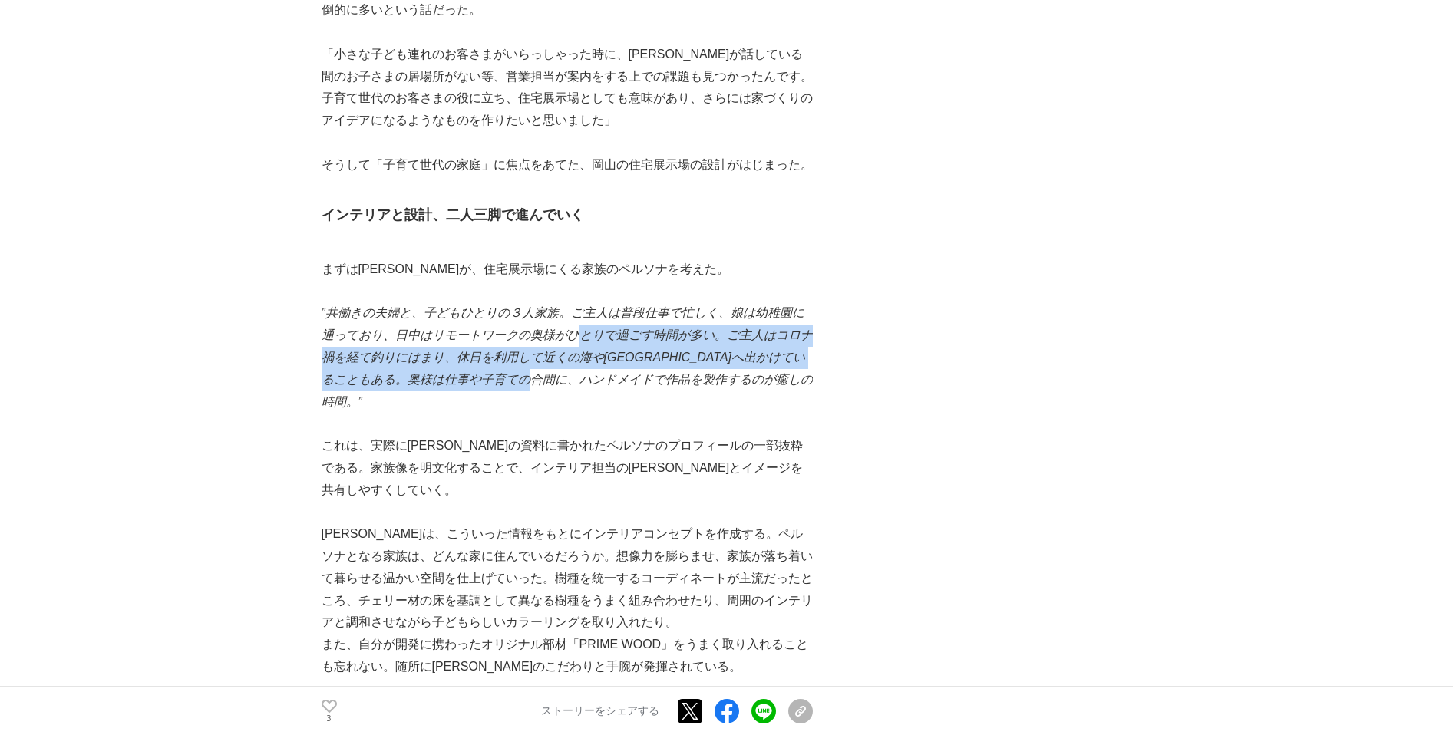
drag, startPoint x: 585, startPoint y: 300, endPoint x: 598, endPoint y: 332, distance: 34.1
click at [598, 332] on em "”共働きの夫婦と、子どもひとりの３人家族。ご主人は普段仕事で忙しく、娘は幼稚園に通っており、日中はリモートワークの奥様がひとりで過ごす時間が多い。ご主人はコロ…" at bounding box center [567, 356] width 491 height 101
drag, startPoint x: 601, startPoint y: 338, endPoint x: 574, endPoint y: 284, distance: 60.7
click at [574, 306] on em "”共働きの夫婦と、子どもひとりの３人家族。ご主人は普段仕事で忙しく、娘は幼稚園に通っており、日中はリモートワークの奥様がひとりで過ごす時間が多い。ご主人はコロ…" at bounding box center [567, 356] width 491 height 101
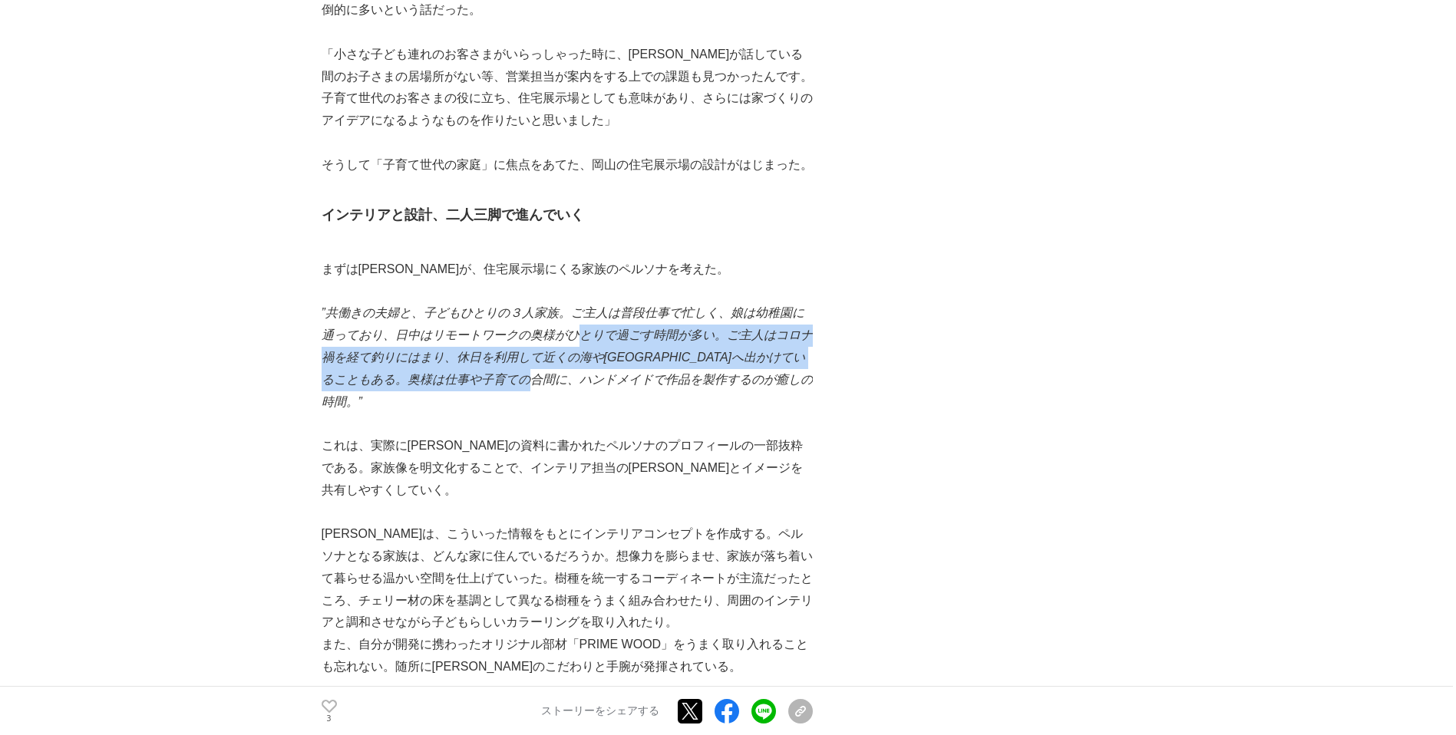
click at [574, 306] on em "”共働きの夫婦と、子どもひとりの３人家族。ご主人は普段仕事で忙しく、娘は幼稚園に通っており、日中はリモートワークの奥様がひとりで過ごす時間が多い。ご主人はコロ…" at bounding box center [567, 356] width 491 height 101
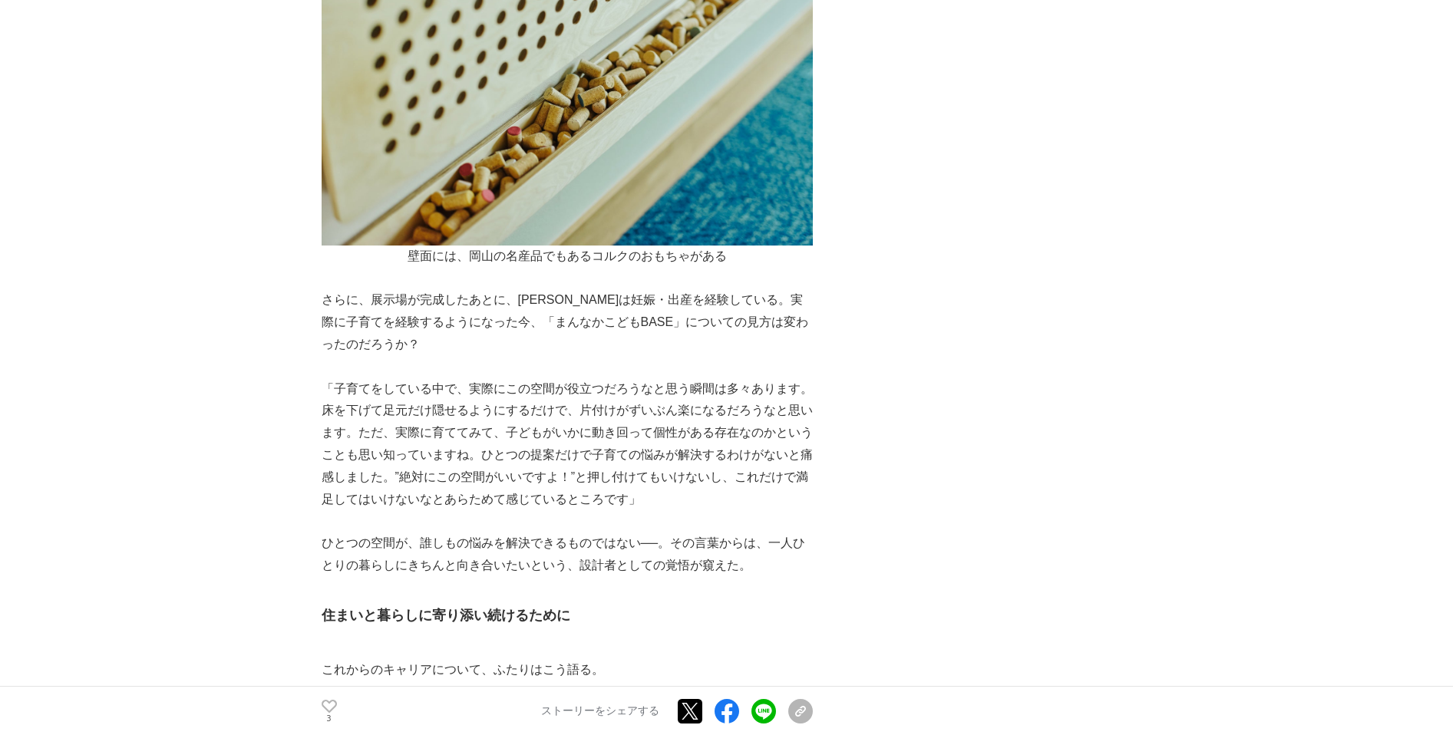
scroll to position [6176, 0]
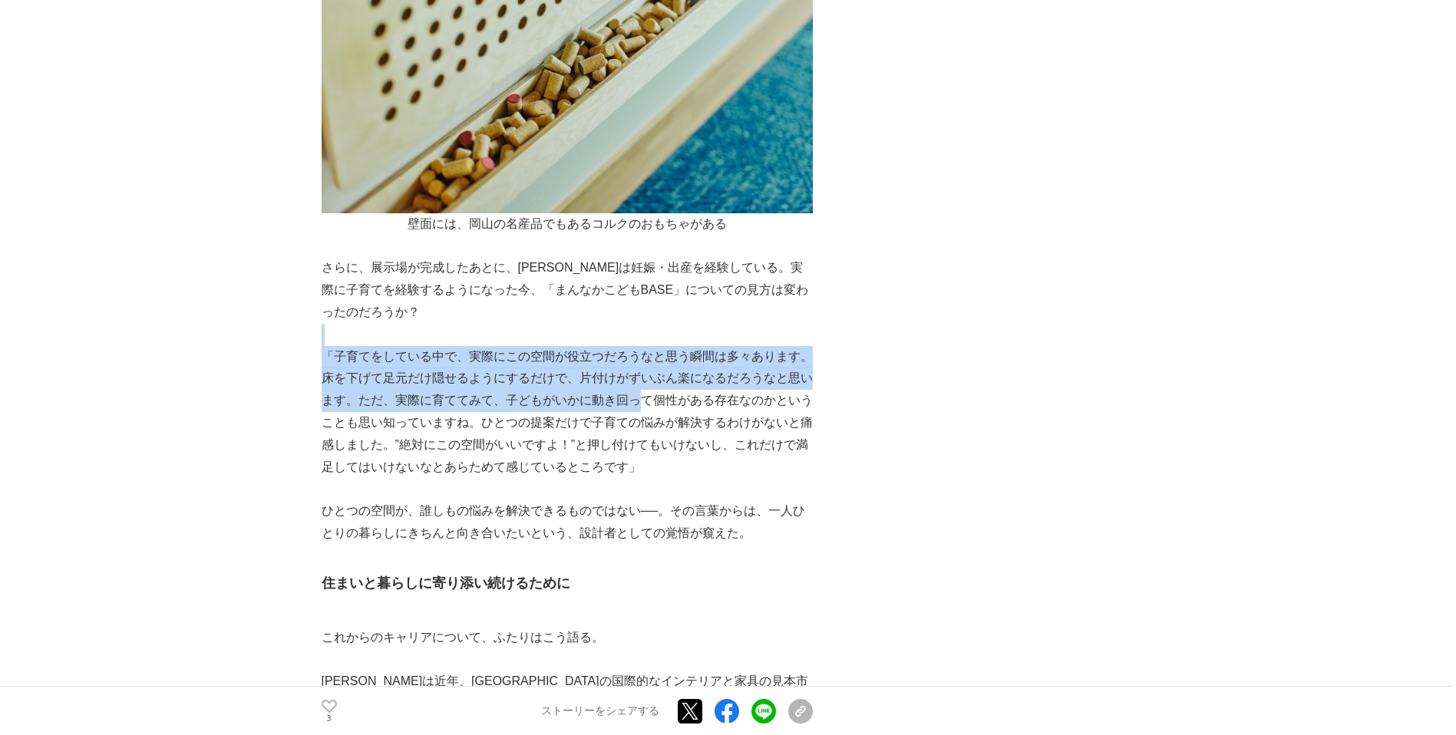
drag, startPoint x: 623, startPoint y: 223, endPoint x: 645, endPoint y: 299, distance: 78.2
click at [647, 346] on p "「子育てをしている中で、実際にこの空間が役立つだろうなと思う瞬間は多々あります。床を下げて足元だけ隠せるようにするだけで、片付けがずいぶん楽になるだろうなと思…" at bounding box center [567, 412] width 491 height 133
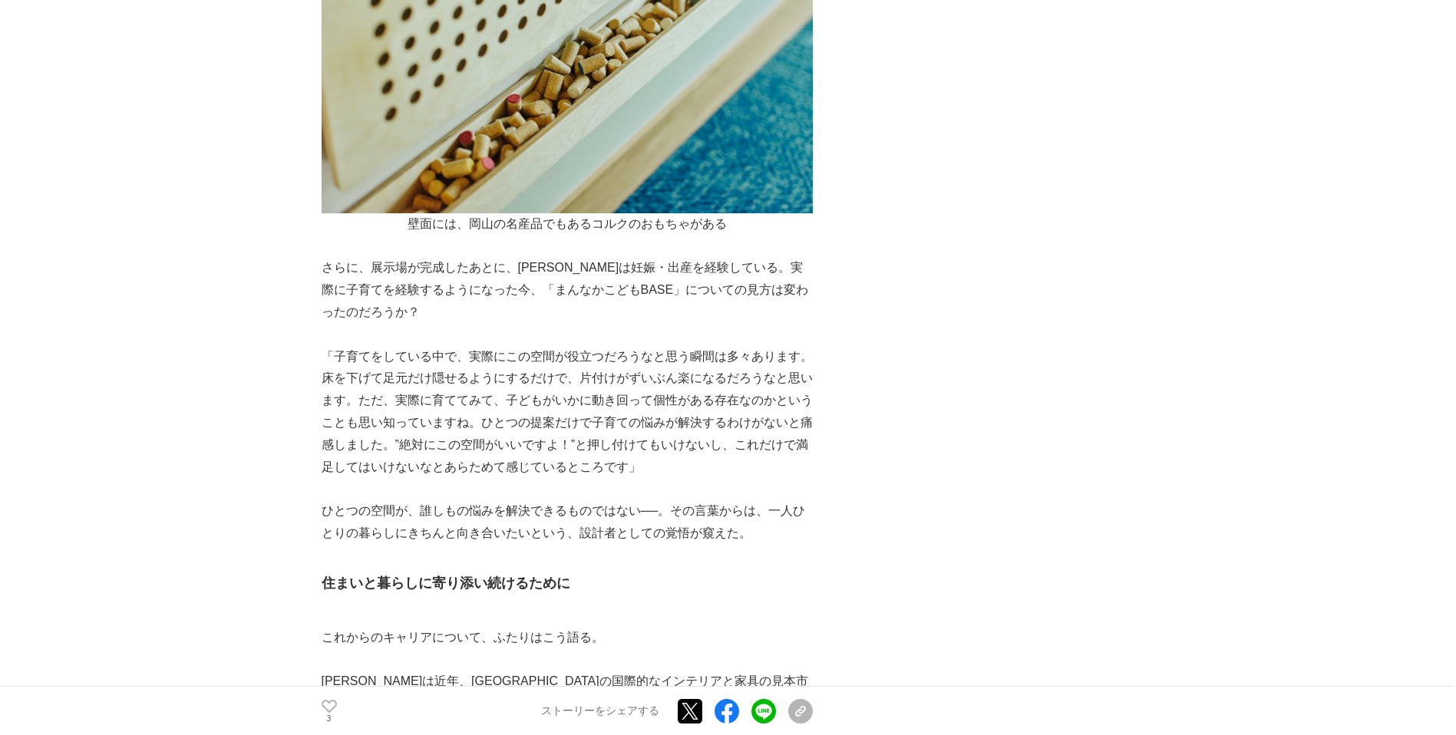
click at [645, 346] on p "「子育てをしている中で、実際にこの空間が役立つだろうなと思う瞬間は多々あります。床を下げて足元だけ隠せるようにするだけで、片付けがずいぶん楽になるだろうなと思…" at bounding box center [567, 412] width 491 height 133
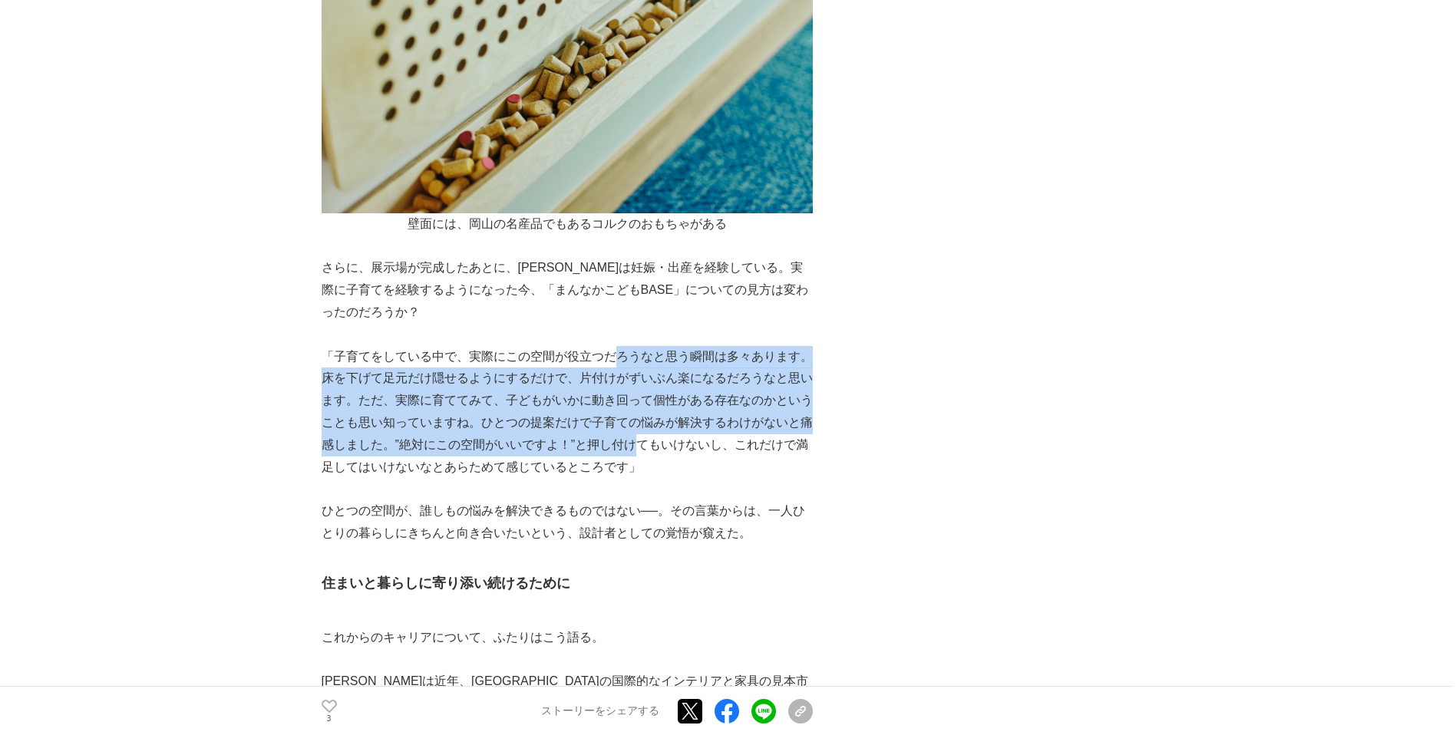
drag, startPoint x: 644, startPoint y: 325, endPoint x: 612, endPoint y: 252, distance: 79.0
click at [612, 346] on p "「子育てをしている中で、実際にこの空間が役立つだろうなと思う瞬間は多々あります。床を下げて足元だけ隠せるようにするだけで、片付けがずいぶん楽になるだろうなと思…" at bounding box center [567, 412] width 491 height 133
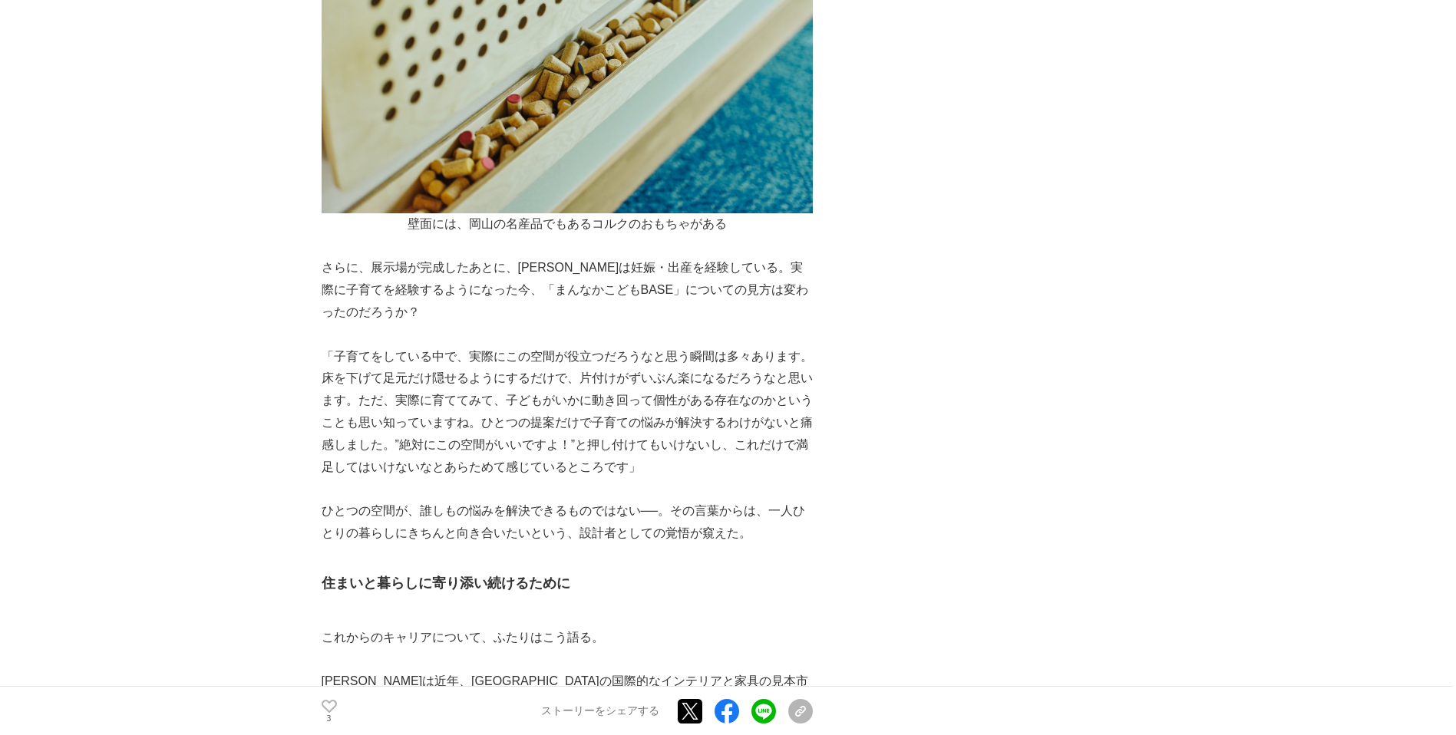
drag, startPoint x: 612, startPoint y: 252, endPoint x: 601, endPoint y: 239, distance: 17.5
click at [601, 346] on p "「子育てをしている中で、実際にこの空間が役立つだろうなと思う瞬間は多々あります。床を下げて足元だけ隠せるようにするだけで、片付けがずいぶん楽になるだろうなと思…" at bounding box center [567, 412] width 491 height 133
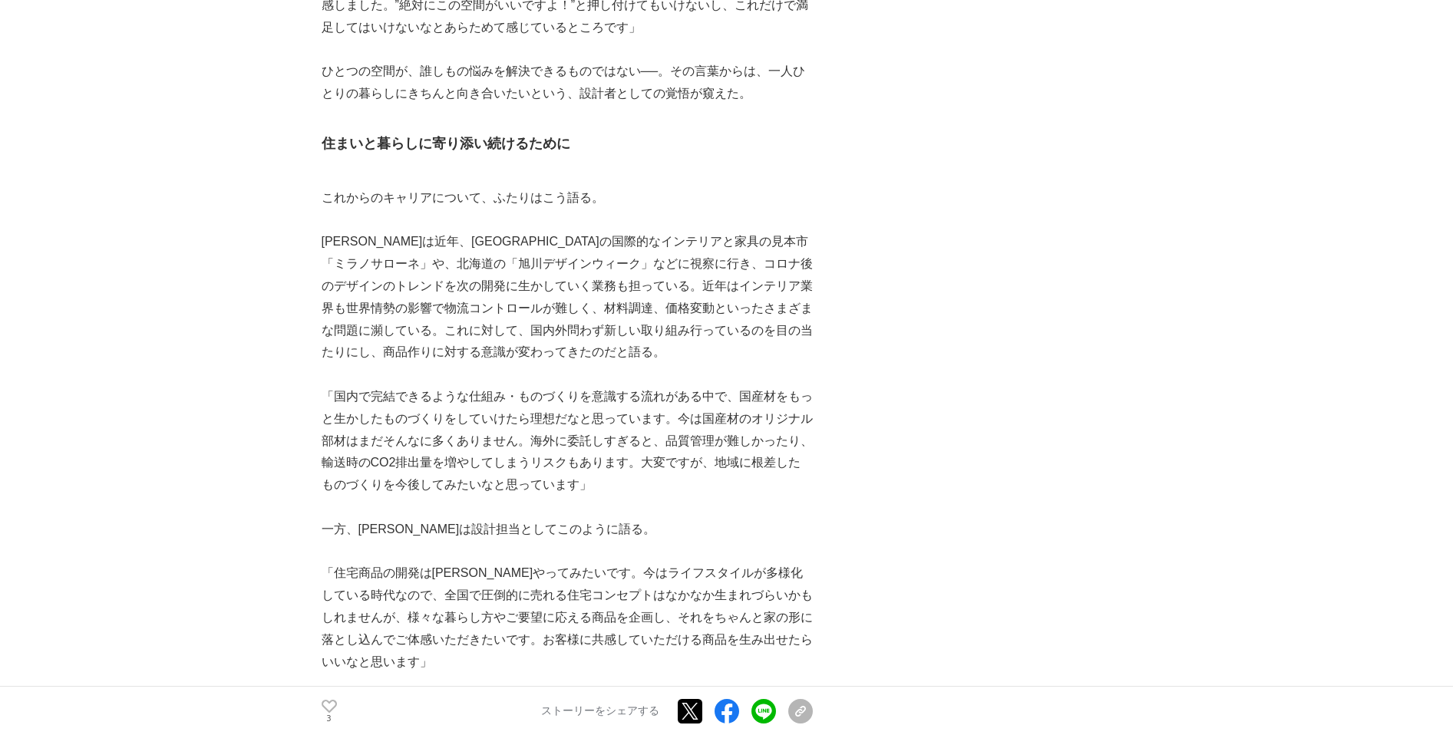
scroll to position [6617, 0]
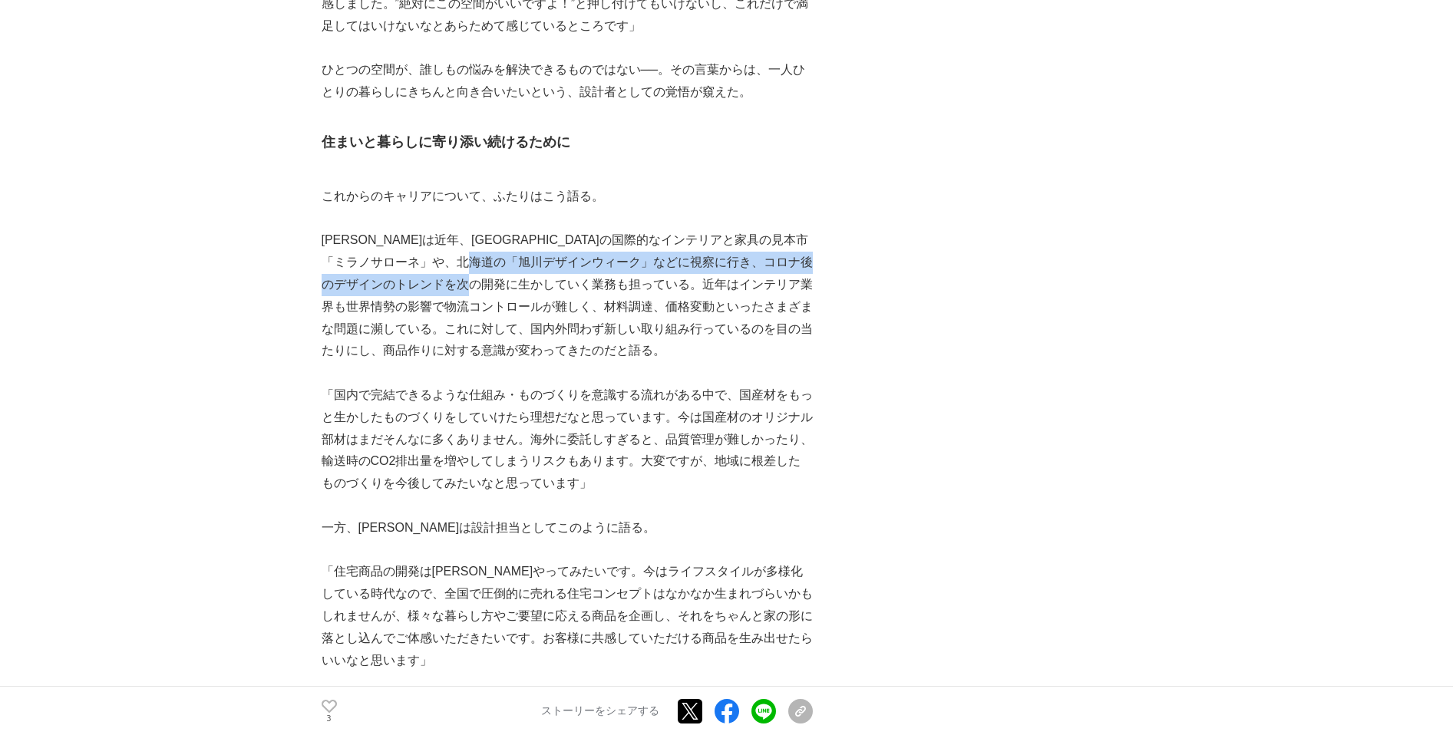
drag, startPoint x: 605, startPoint y: 153, endPoint x: 606, endPoint y: 165, distance: 11.6
click at [606, 229] on p "[PERSON_NAME]は近年、[GEOGRAPHIC_DATA]の国際的なインテリアと家具の見本市「ミラノサローネ」や、北海道の「旭川デザインウィーク」な…" at bounding box center [567, 295] width 491 height 133
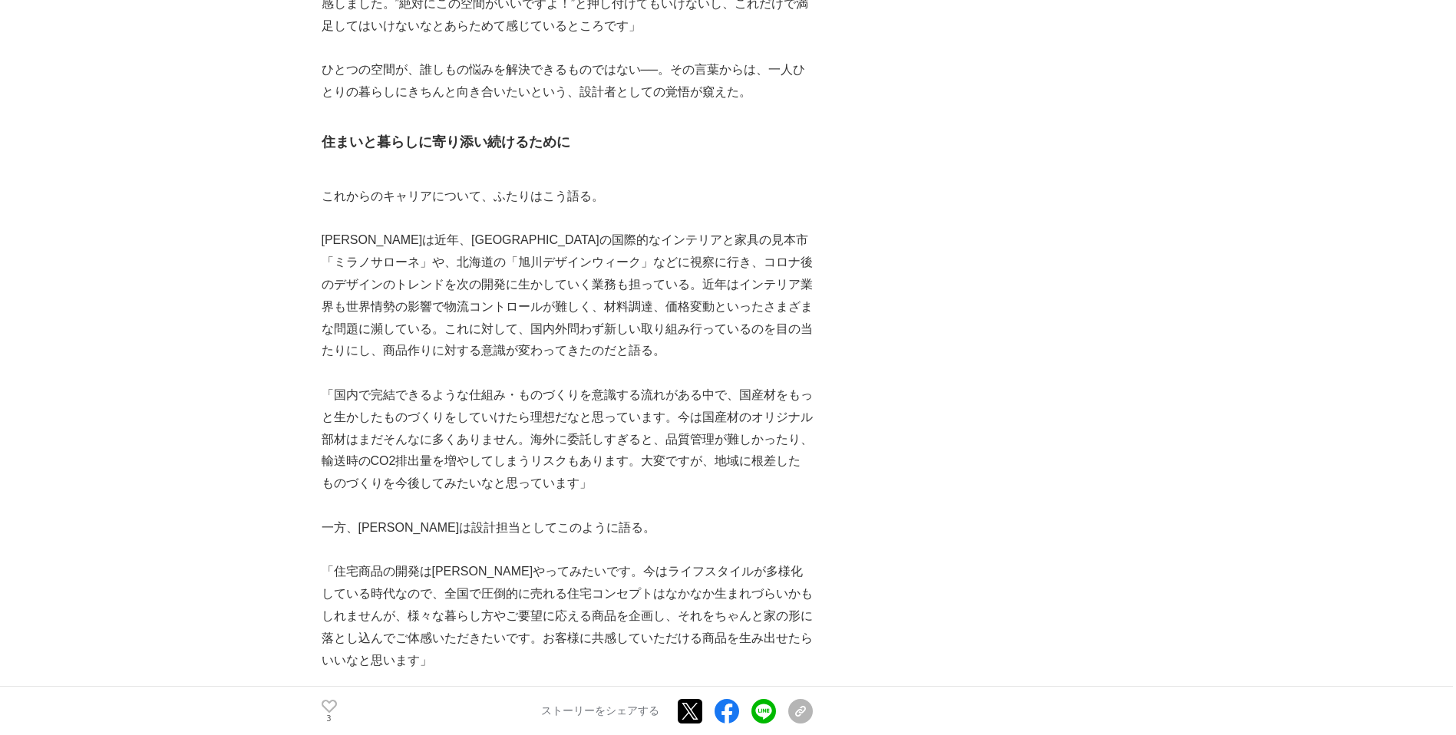
click at [607, 229] on p "[PERSON_NAME]は近年、[GEOGRAPHIC_DATA]の国際的なインテリアと家具の見本市「ミラノサローネ」や、北海道の「旭川デザインウィーク」な…" at bounding box center [567, 295] width 491 height 133
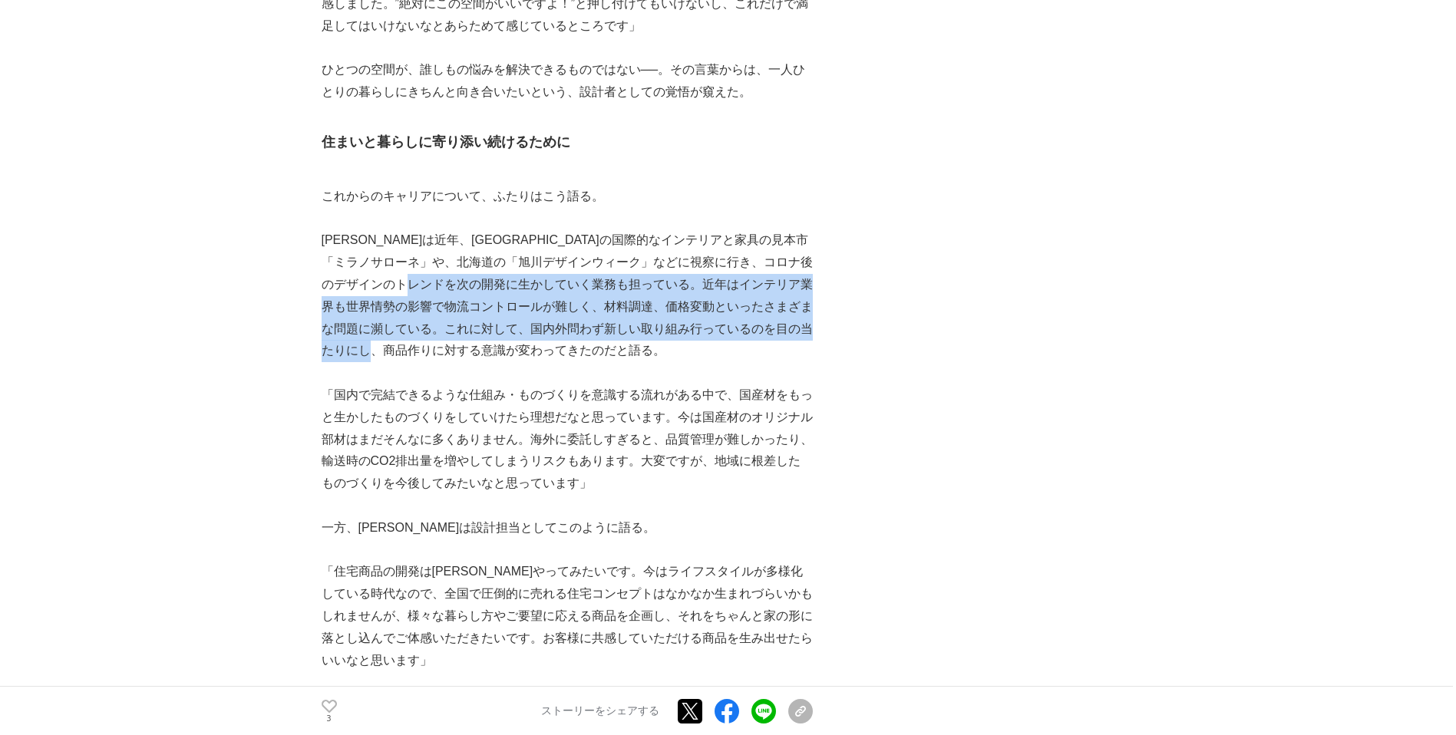
drag, startPoint x: 546, startPoint y: 179, endPoint x: 562, endPoint y: 239, distance: 62.5
click at [562, 239] on p "[PERSON_NAME]は近年、[GEOGRAPHIC_DATA]の国際的なインテリアと家具の見本市「ミラノサローネ」や、北海道の「旭川デザインウィーク」な…" at bounding box center [567, 295] width 491 height 133
click at [561, 238] on p "[PERSON_NAME]は近年、[GEOGRAPHIC_DATA]の国際的なインテリアと家具の見本市「ミラノサローネ」や、北海道の「旭川デザインウィーク」な…" at bounding box center [567, 295] width 491 height 133
click at [405, 229] on p "[PERSON_NAME]は近年、[GEOGRAPHIC_DATA]の国際的なインテリアと家具の見本市「ミラノサローネ」や、北海道の「旭川デザインウィーク」な…" at bounding box center [567, 295] width 491 height 133
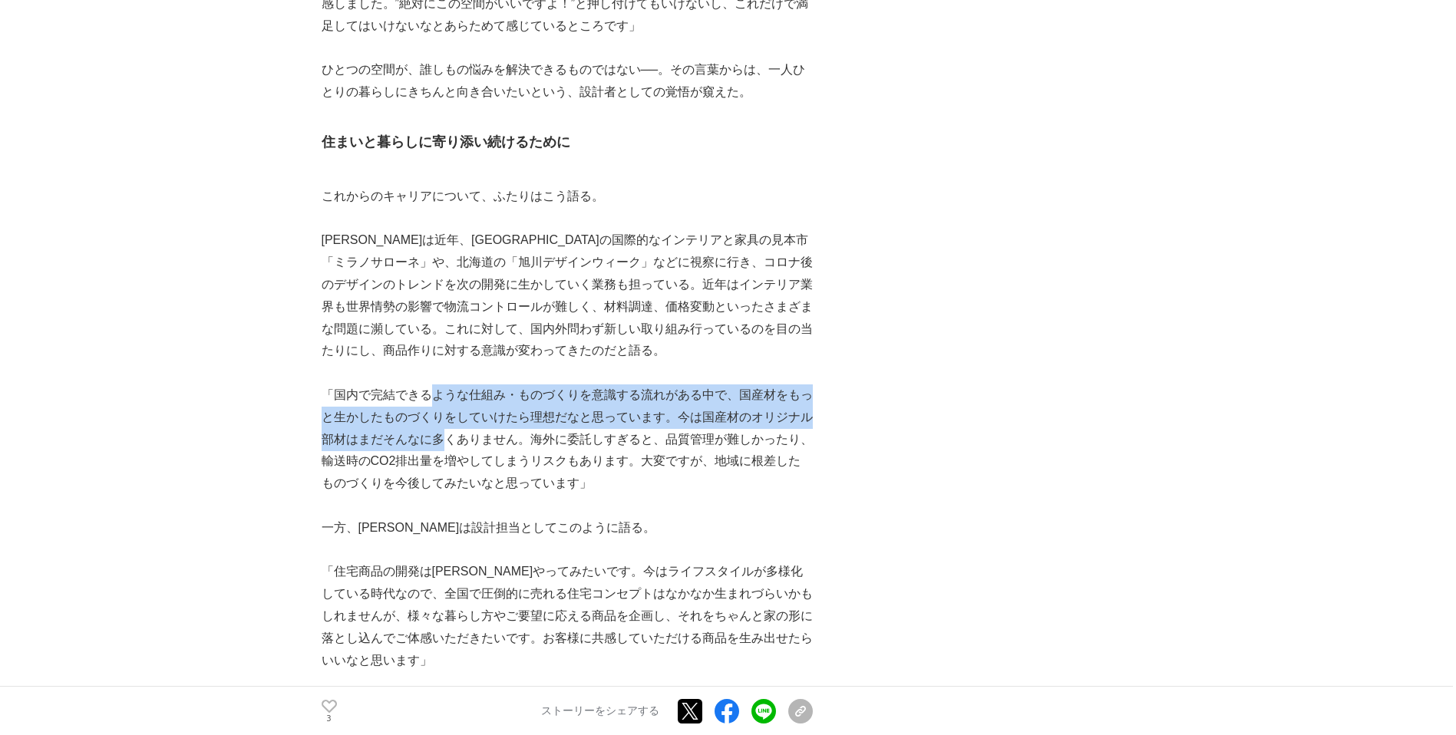
drag, startPoint x: 439, startPoint y: 322, endPoint x: 430, endPoint y: 283, distance: 40.2
click at [430, 384] on p "「国内で完結できるような仕組み・ものづくりを意識する流れがある中で、国産材をもっと生かしたものづくりをしていけたら理想だなと思っています。今は国産材のオリジナ…" at bounding box center [567, 439] width 491 height 111
drag, startPoint x: 382, startPoint y: 279, endPoint x: 387, endPoint y: 337, distance: 58.5
click at [387, 384] on p "「国内で完結できるような仕組み・ものづくりを意識する流れがある中で、国産材をもっと生かしたものづくりをしていけたら理想だなと思っています。今は国産材のオリジナ…" at bounding box center [567, 439] width 491 height 111
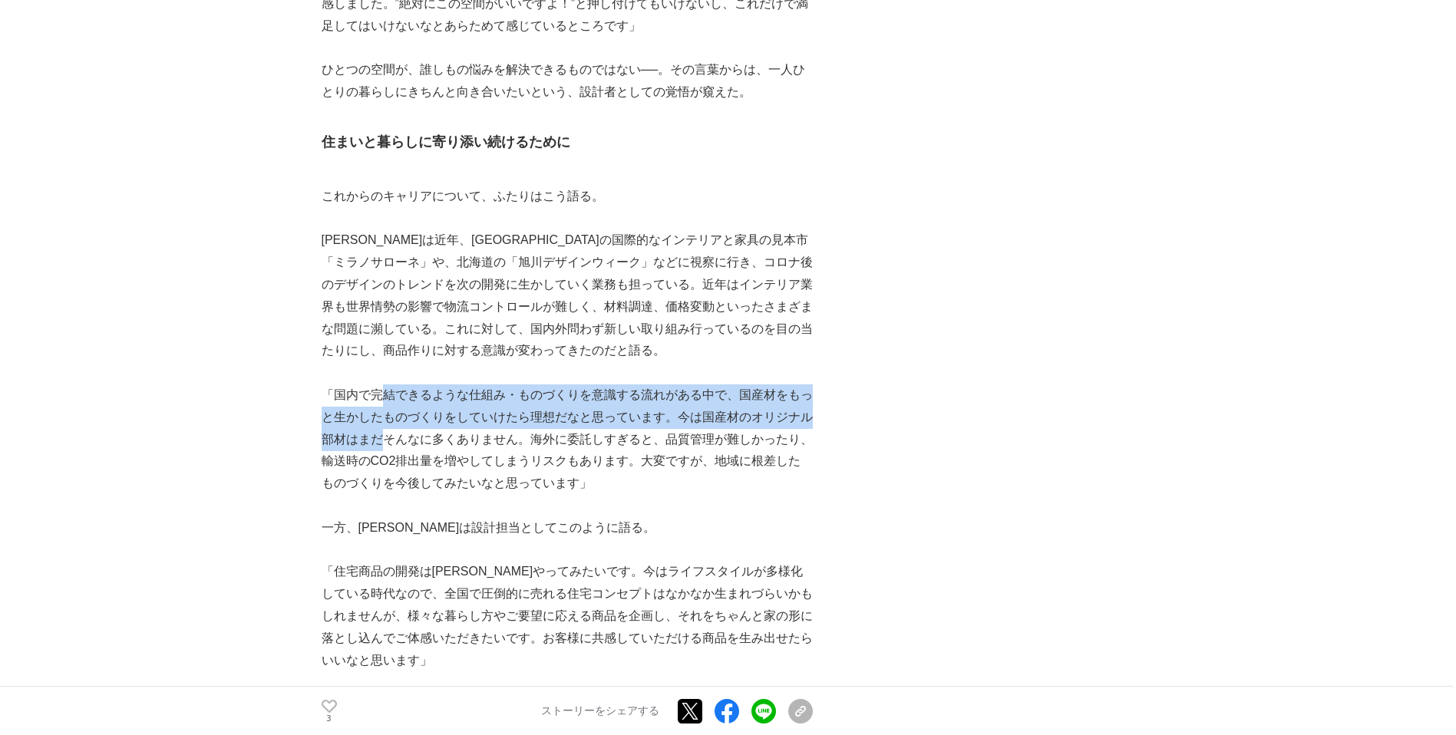
click at [386, 384] on p "「国内で完結できるような仕組み・ものづくりを意識する流れがある中で、国産材をもっと生かしたものづくりをしていけたら理想だなと思っています。今は国産材のオリジナ…" at bounding box center [567, 439] width 491 height 111
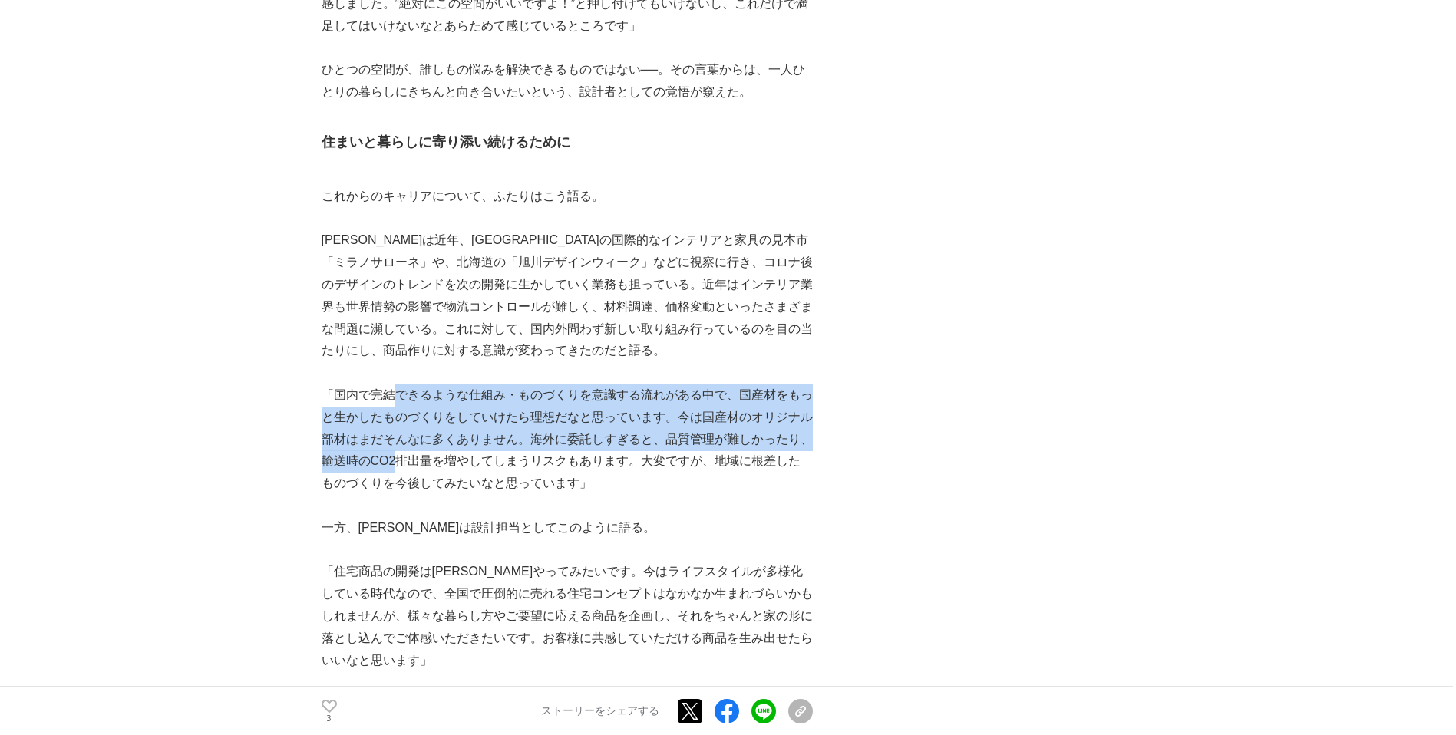
drag, startPoint x: 394, startPoint y: 355, endPoint x: 394, endPoint y: 284, distance: 70.6
click at [394, 384] on p "「国内で完結できるような仕組み・ものづくりを意識する流れがある中で、国産材をもっと生かしたものづくりをしていけたら理想だなと思っています。今は国産材のオリジナ…" at bounding box center [567, 439] width 491 height 111
drag, startPoint x: 336, startPoint y: 282, endPoint x: 365, endPoint y: 351, distance: 75.7
click at [365, 384] on p "「国内で完結できるような仕組み・ものづくりを意識する流れがある中で、国産材をもっと生かしたものづくりをしていけたら理想だなと思っています。今は国産材のオリジナ…" at bounding box center [567, 439] width 491 height 111
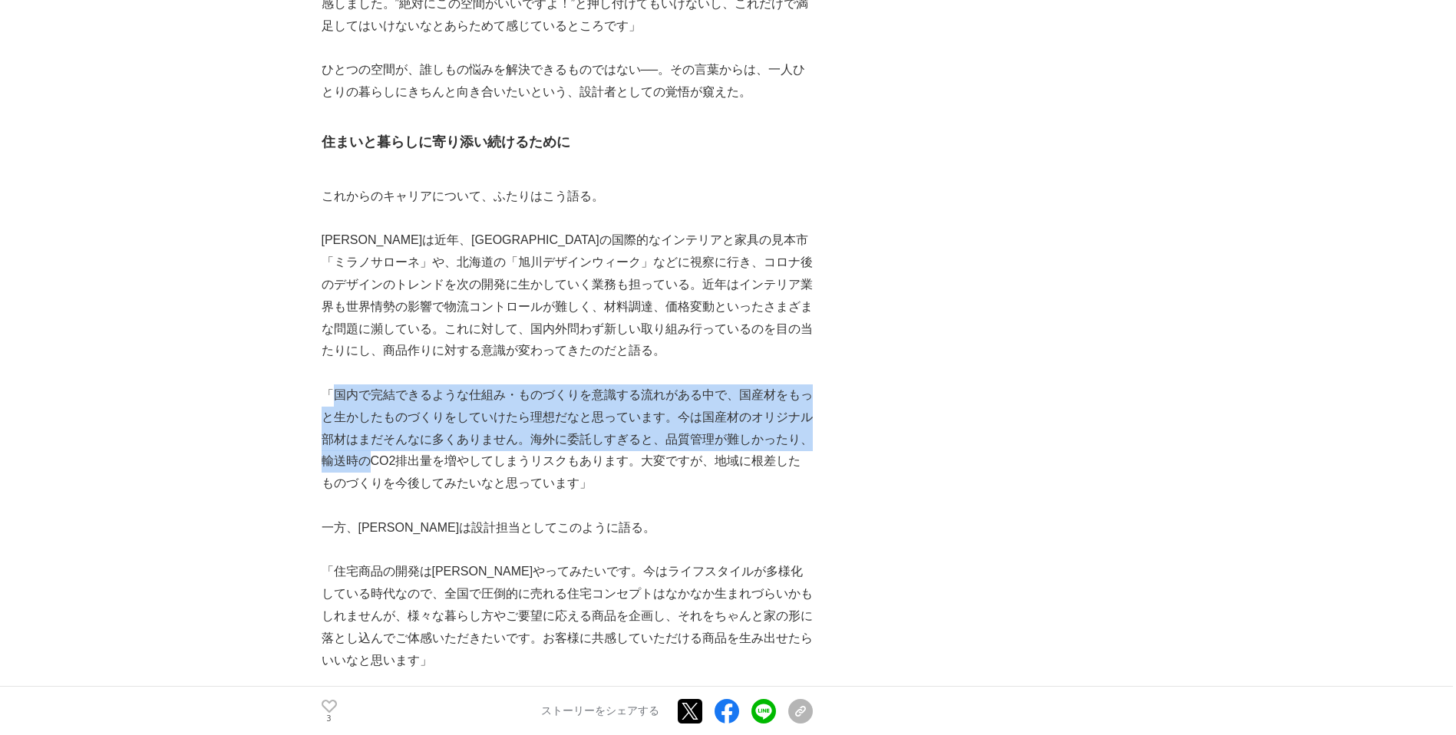
click at [365, 384] on p "「国内で完結できるような仕組み・ものづくりを意識する流れがある中で、国産材をもっと生かしたものづくりをしていけたら理想だなと思っています。今は国産材のオリジナ…" at bounding box center [567, 439] width 491 height 111
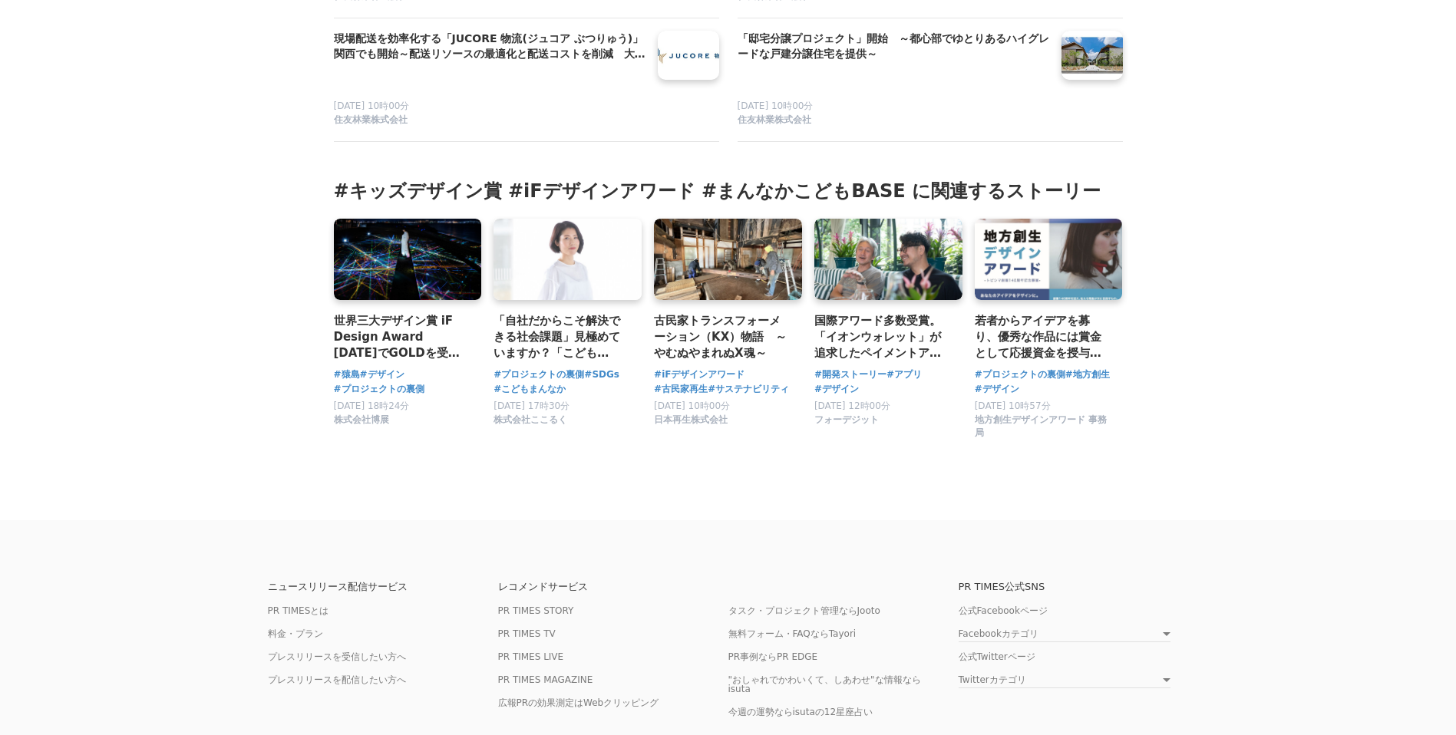
scroll to position [9043, 0]
